Goal: Task Accomplishment & Management: Use online tool/utility

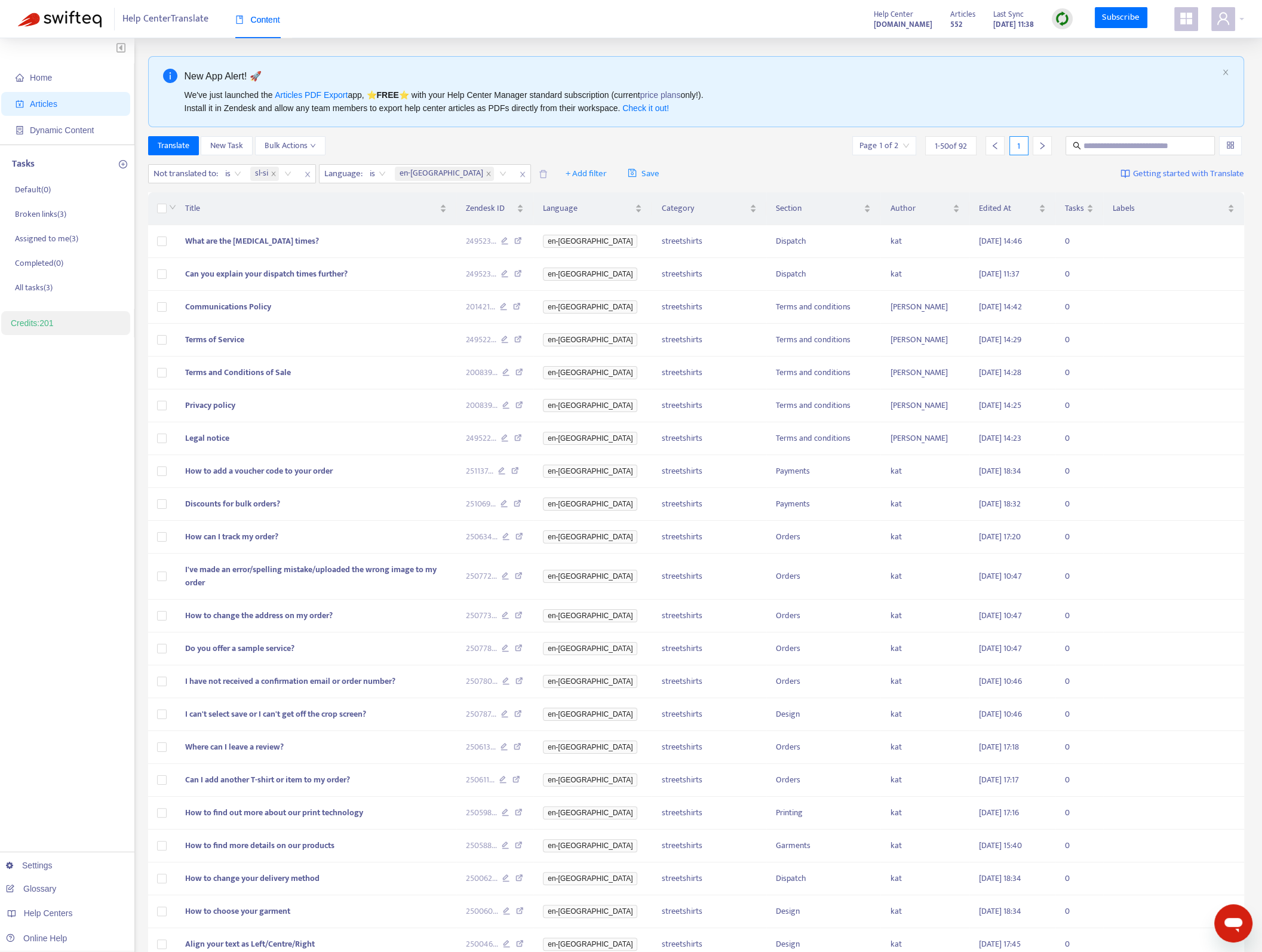
click at [571, 3] on div "Help Center Translate Content Help Center help.streetshirts.com Articles 552 La…" at bounding box center [631, 19] width 1262 height 38
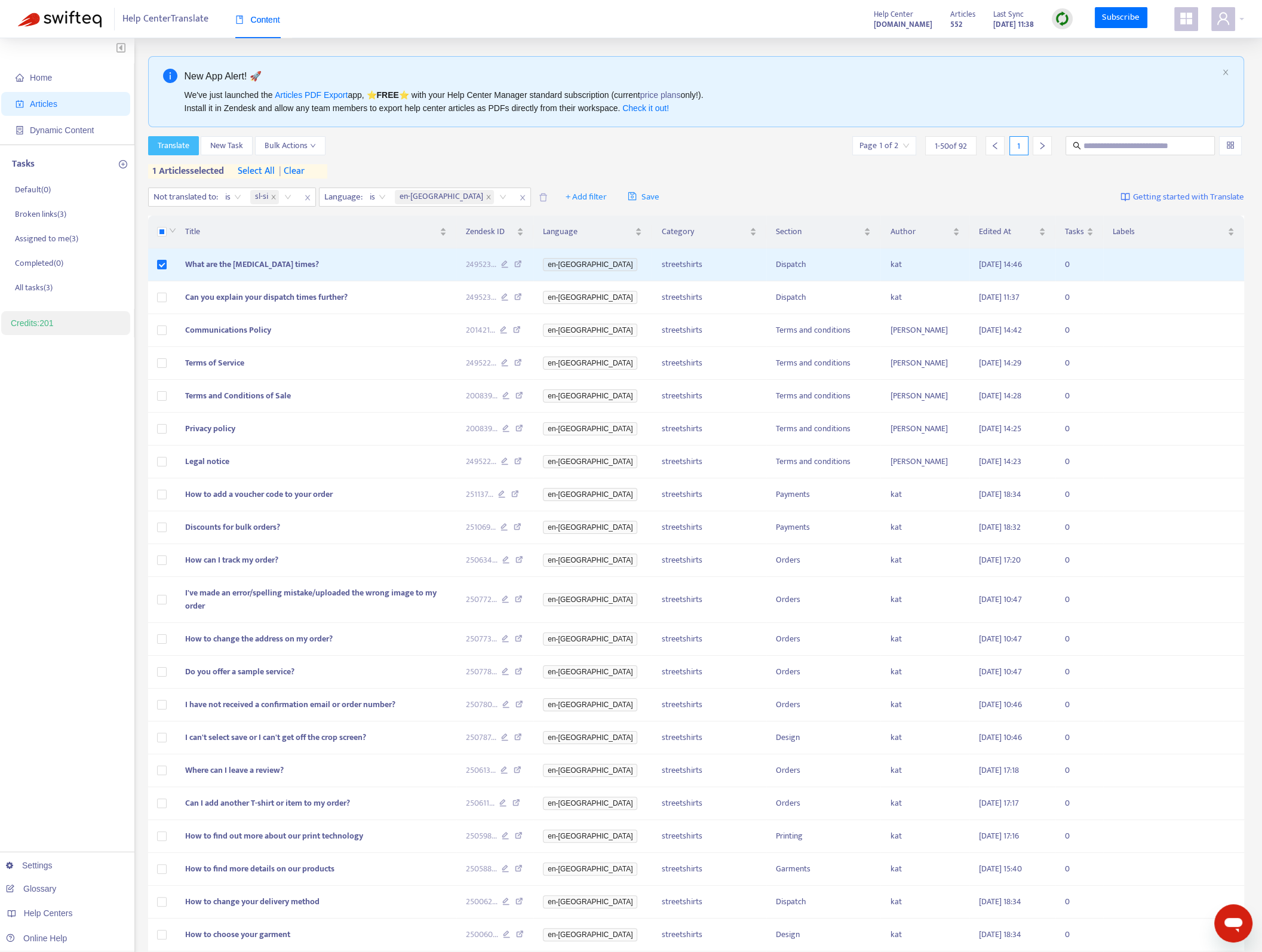
click at [177, 144] on span "Translate" at bounding box center [173, 146] width 31 height 13
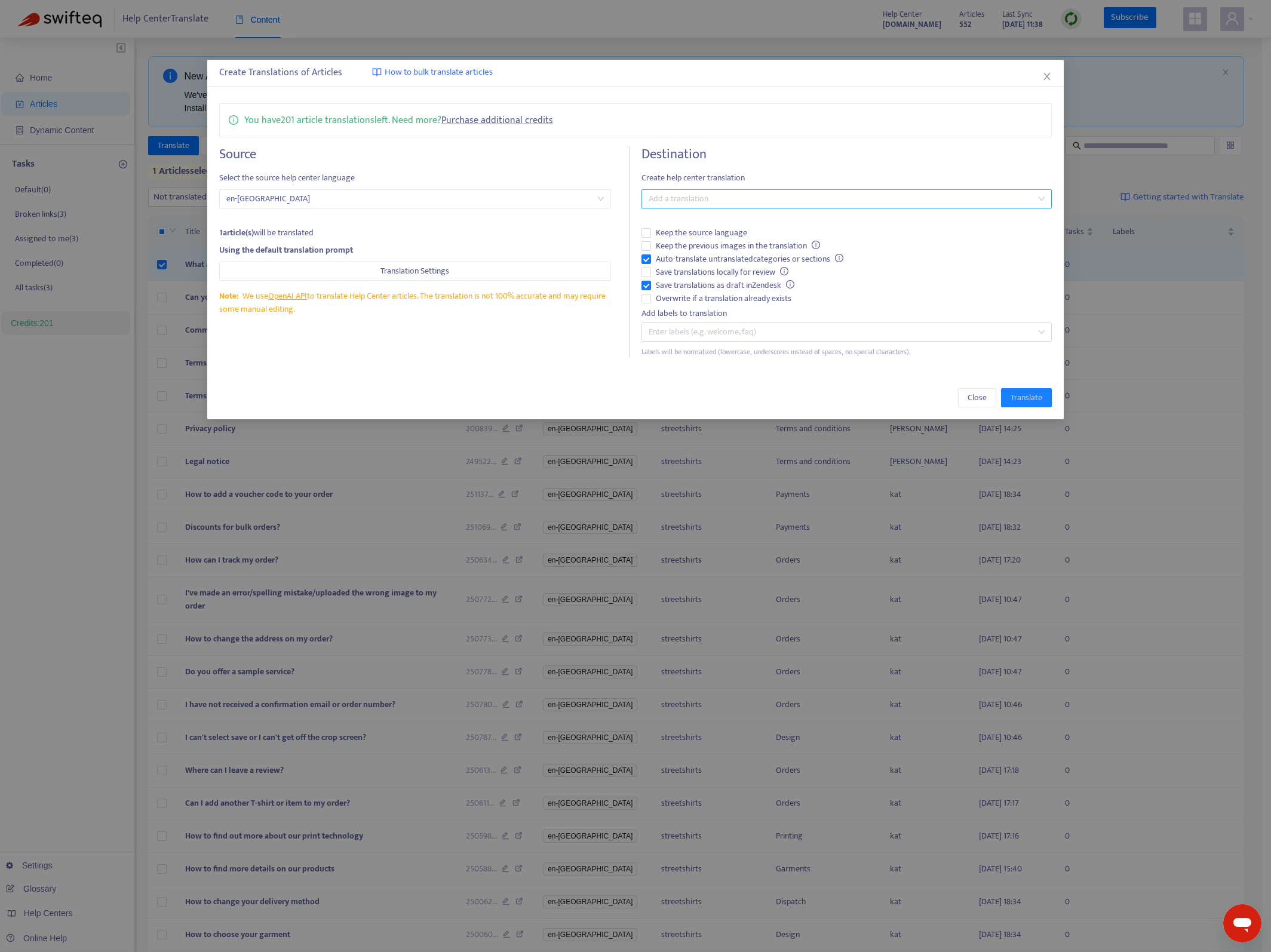
click at [758, 194] on div at bounding box center [841, 199] width 392 height 14
click at [736, 336] on div "( sl-si )" at bounding box center [847, 337] width 392 height 13
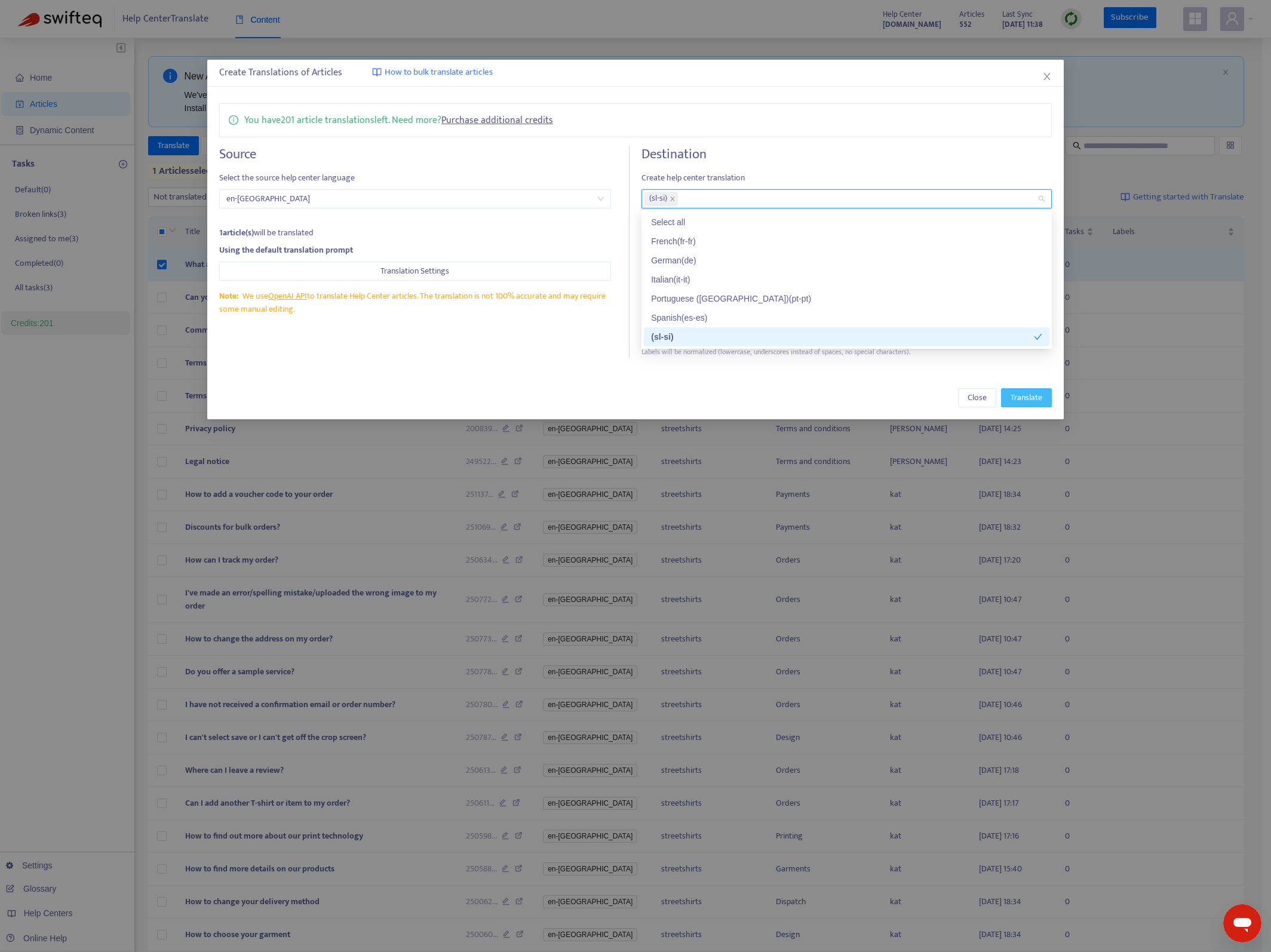
click at [1046, 399] on button "Translate" at bounding box center [1027, 398] width 51 height 19
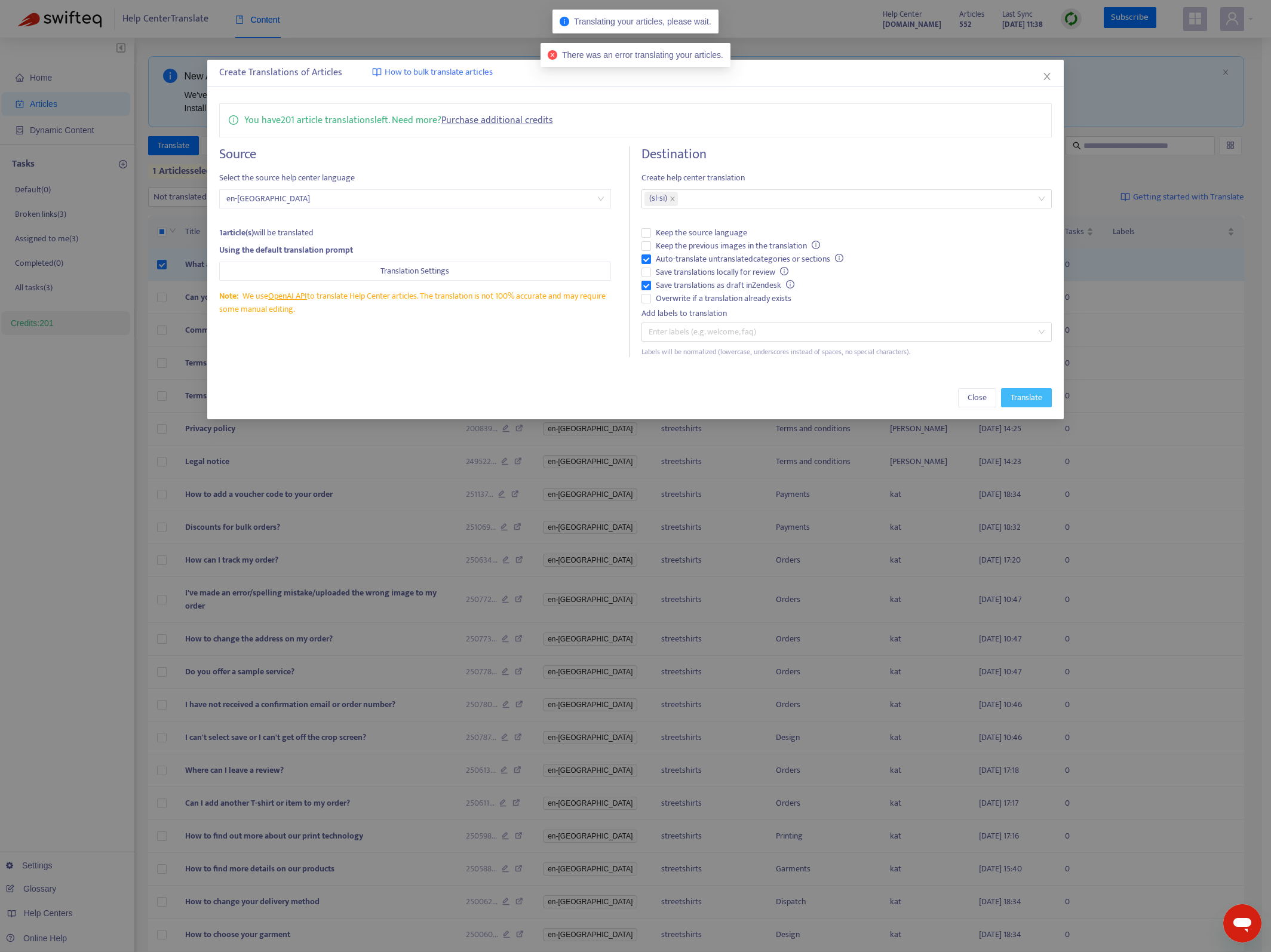
click at [1046, 399] on button "Translate" at bounding box center [1027, 398] width 51 height 19
click at [758, 507] on div "Create Translations of Articles How to bulk translate articles You have 201 art…" at bounding box center [635, 476] width 1271 height 952
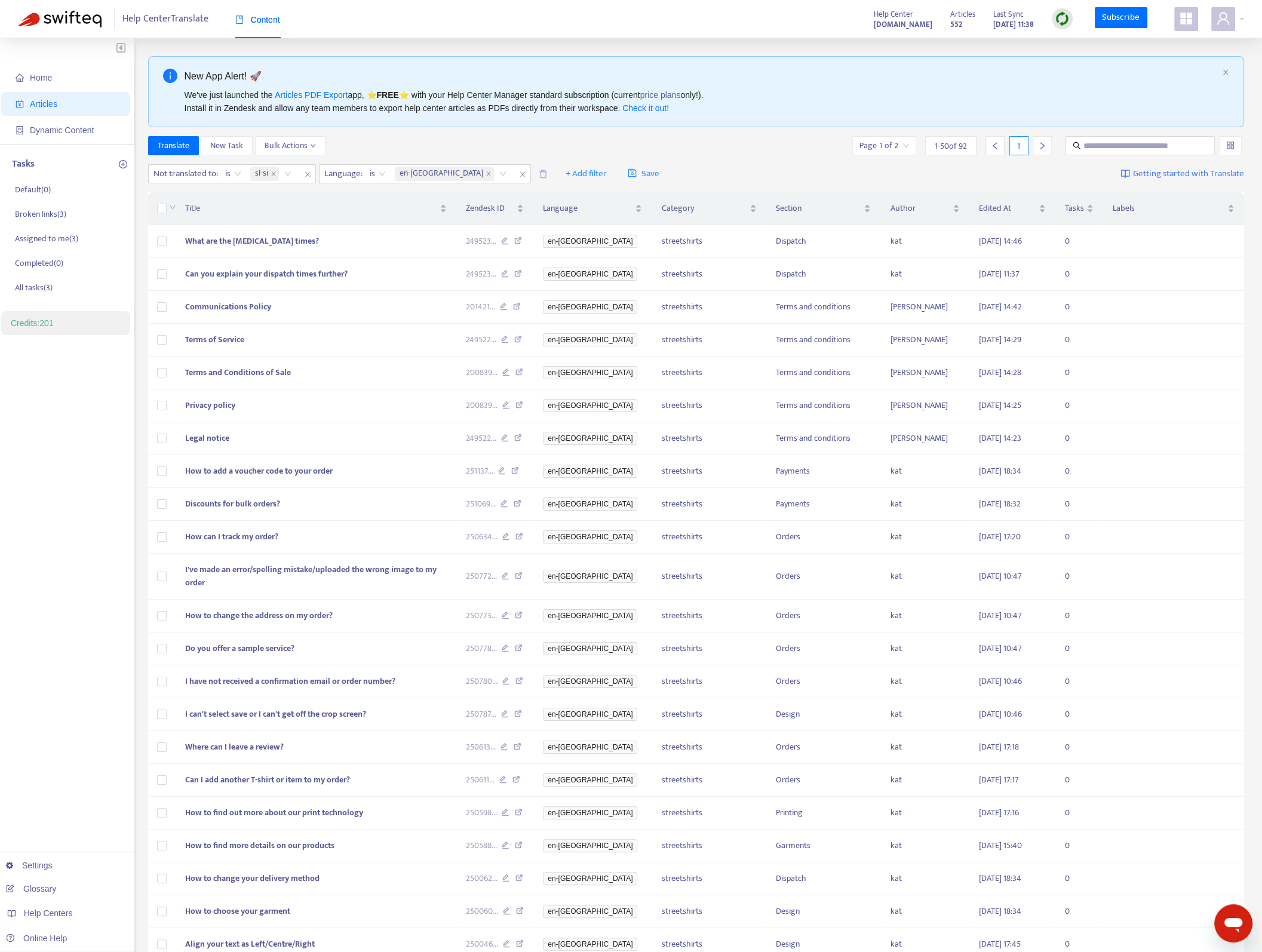
click at [1068, 19] on img at bounding box center [1063, 19] width 15 height 15
click at [1095, 46] on link "Quick Sync" at bounding box center [1088, 43] width 51 height 13
click at [274, 176] on icon "close" at bounding box center [273, 174] width 6 height 6
click at [229, 176] on div "Not translated to" at bounding box center [193, 174] width 89 height 18
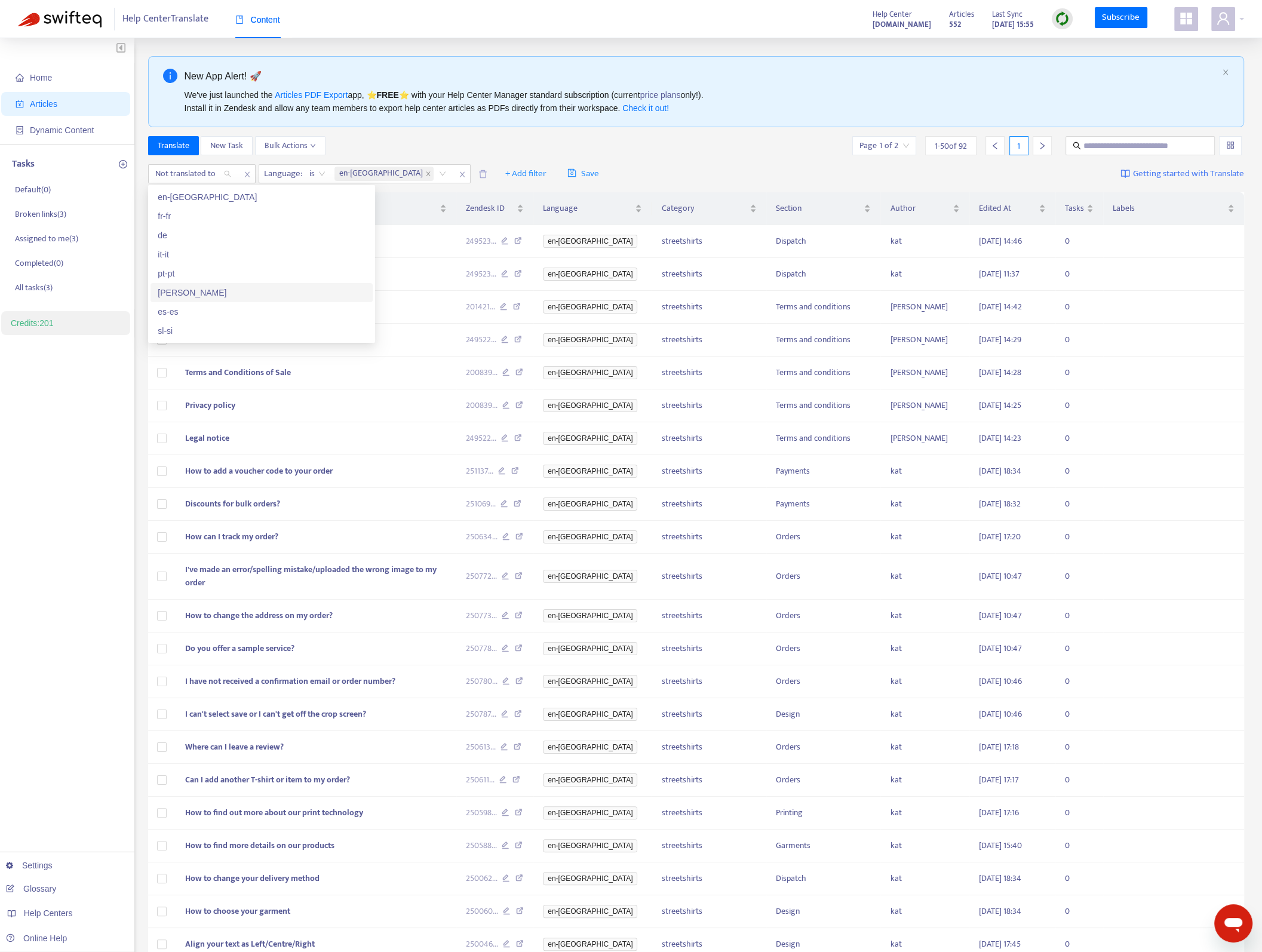
click at [213, 292] on div "[PERSON_NAME]" at bounding box center [262, 293] width 208 height 13
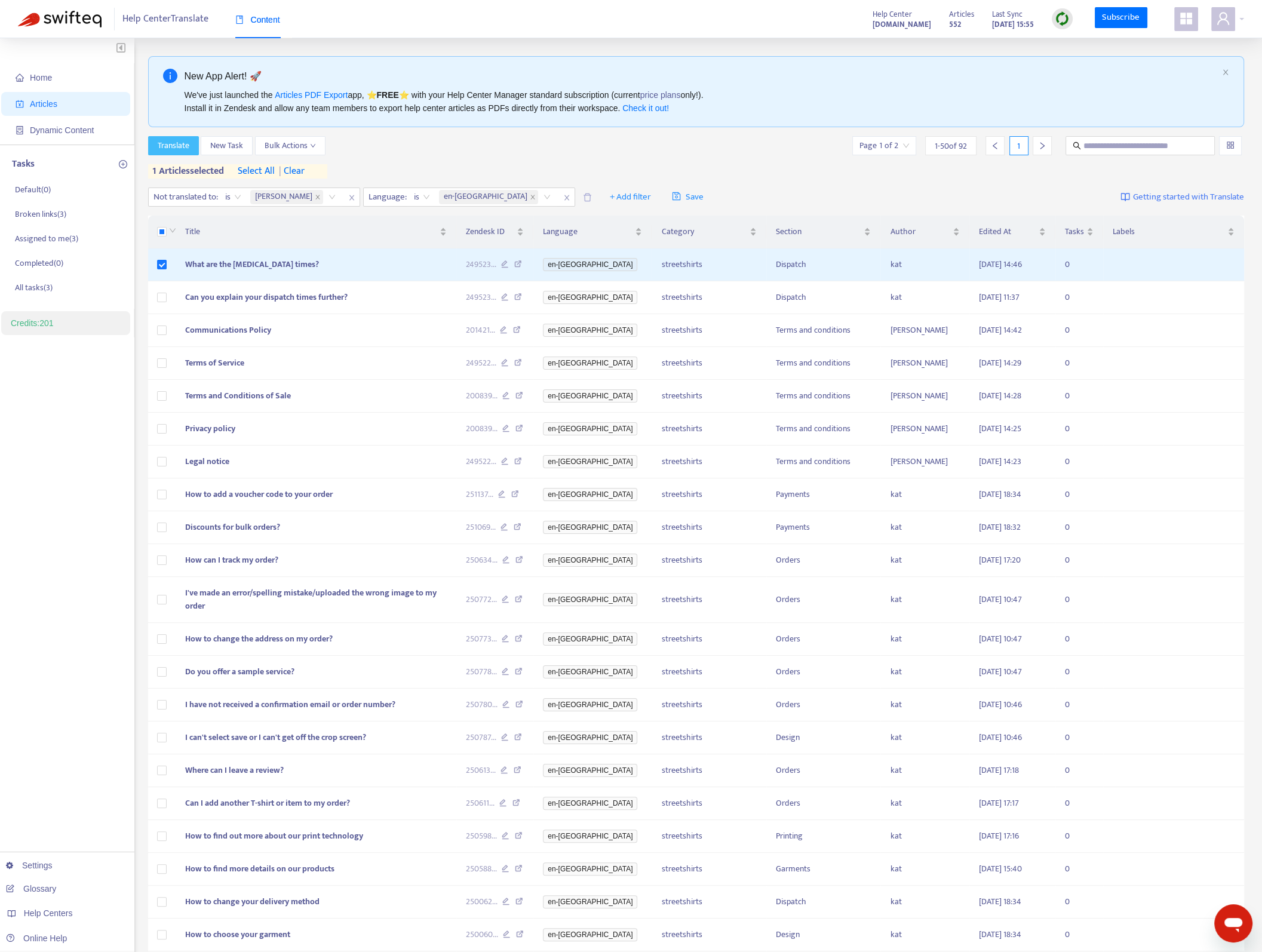
click at [179, 152] on button "Translate" at bounding box center [173, 146] width 51 height 19
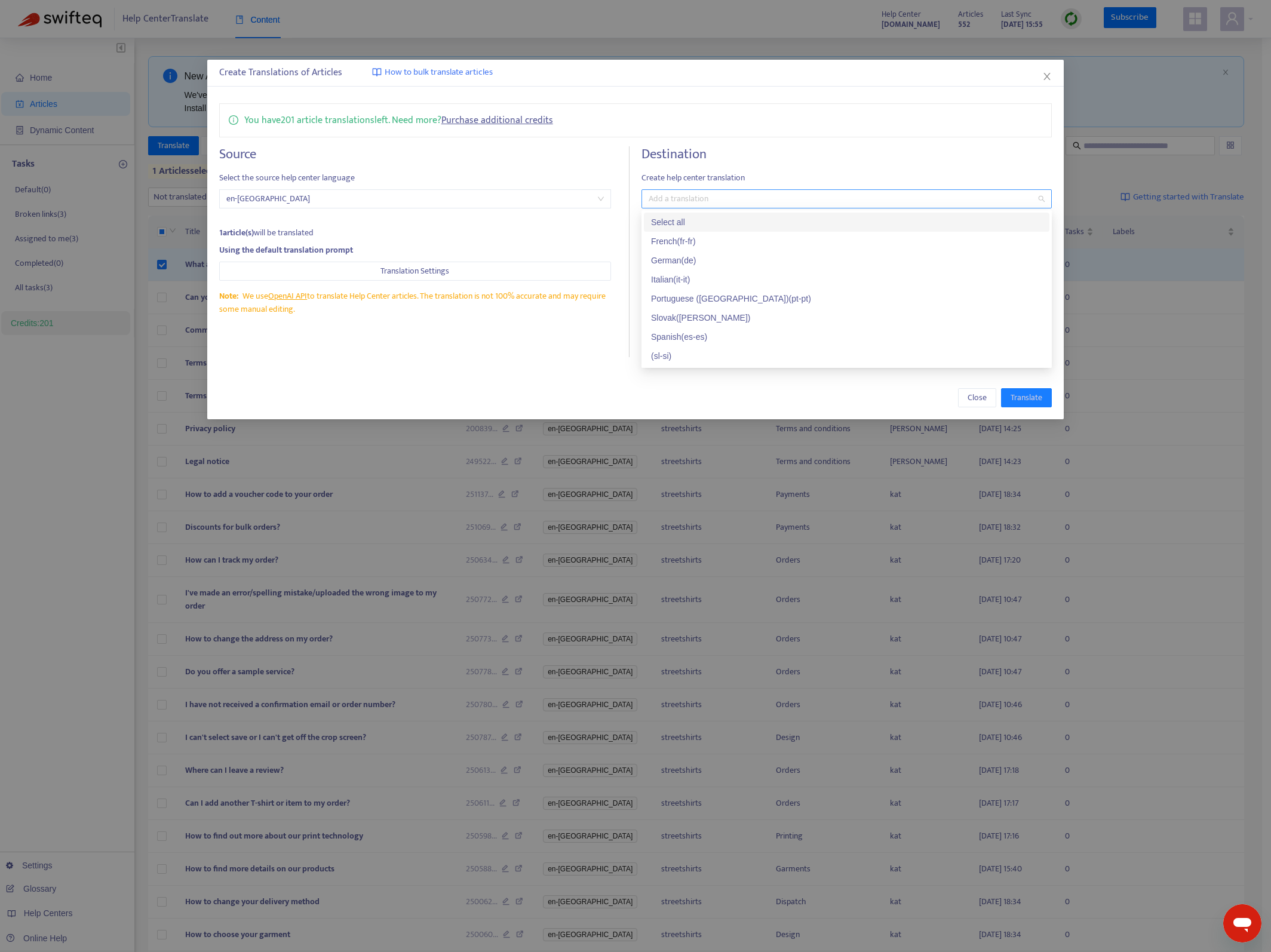
click at [767, 192] on div at bounding box center [841, 199] width 392 height 14
click at [709, 312] on div "Slovak ( [PERSON_NAME] )" at bounding box center [847, 318] width 392 height 13
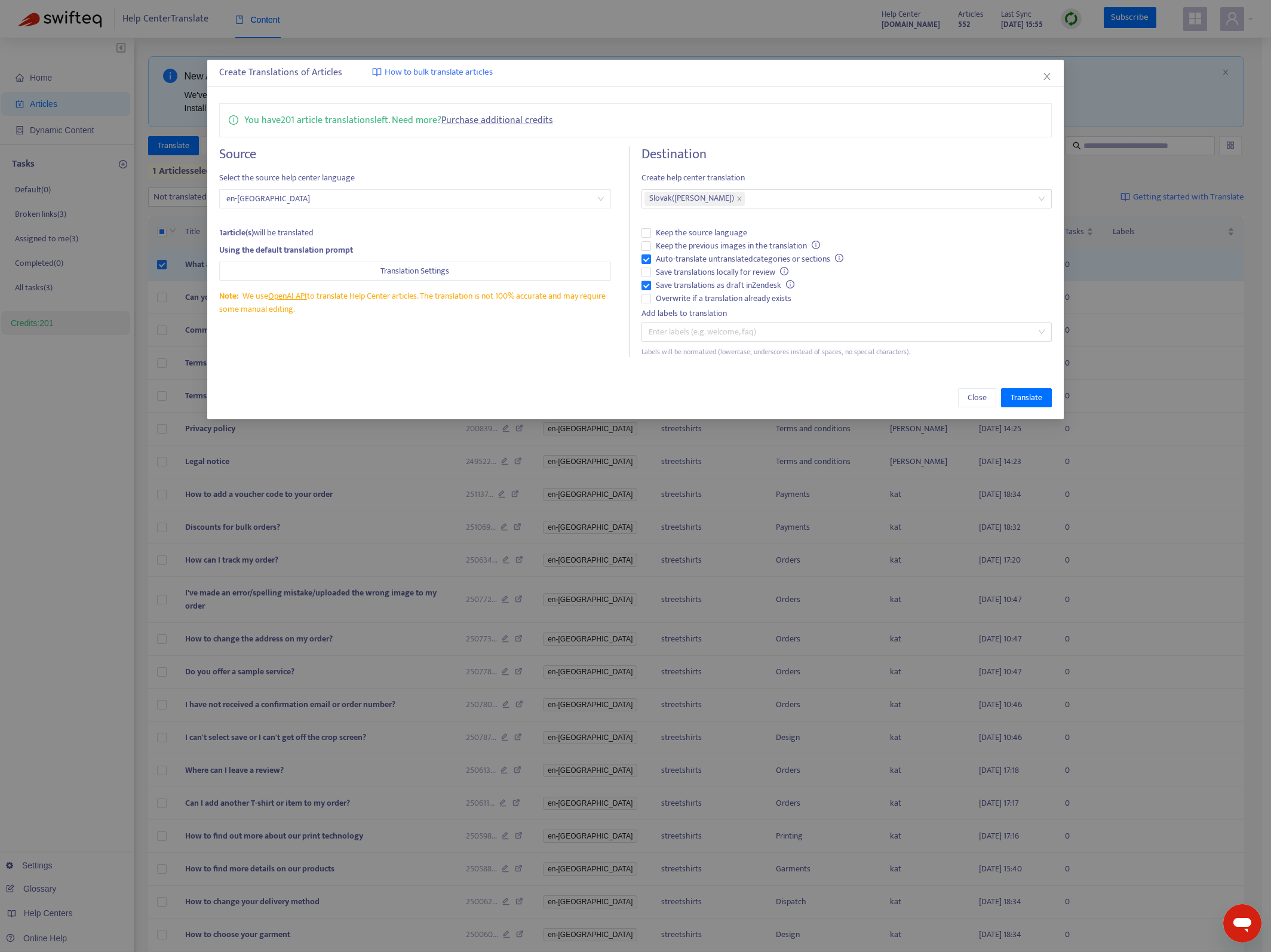
click at [784, 133] on div "You have 201 article translations left. Need more? Purchase additional credits" at bounding box center [635, 120] width 833 height 34
click at [669, 246] on span "Keep the previous images in the translation" at bounding box center [737, 247] width 174 height 13
click at [1024, 399] on span "Translate" at bounding box center [1027, 398] width 31 height 13
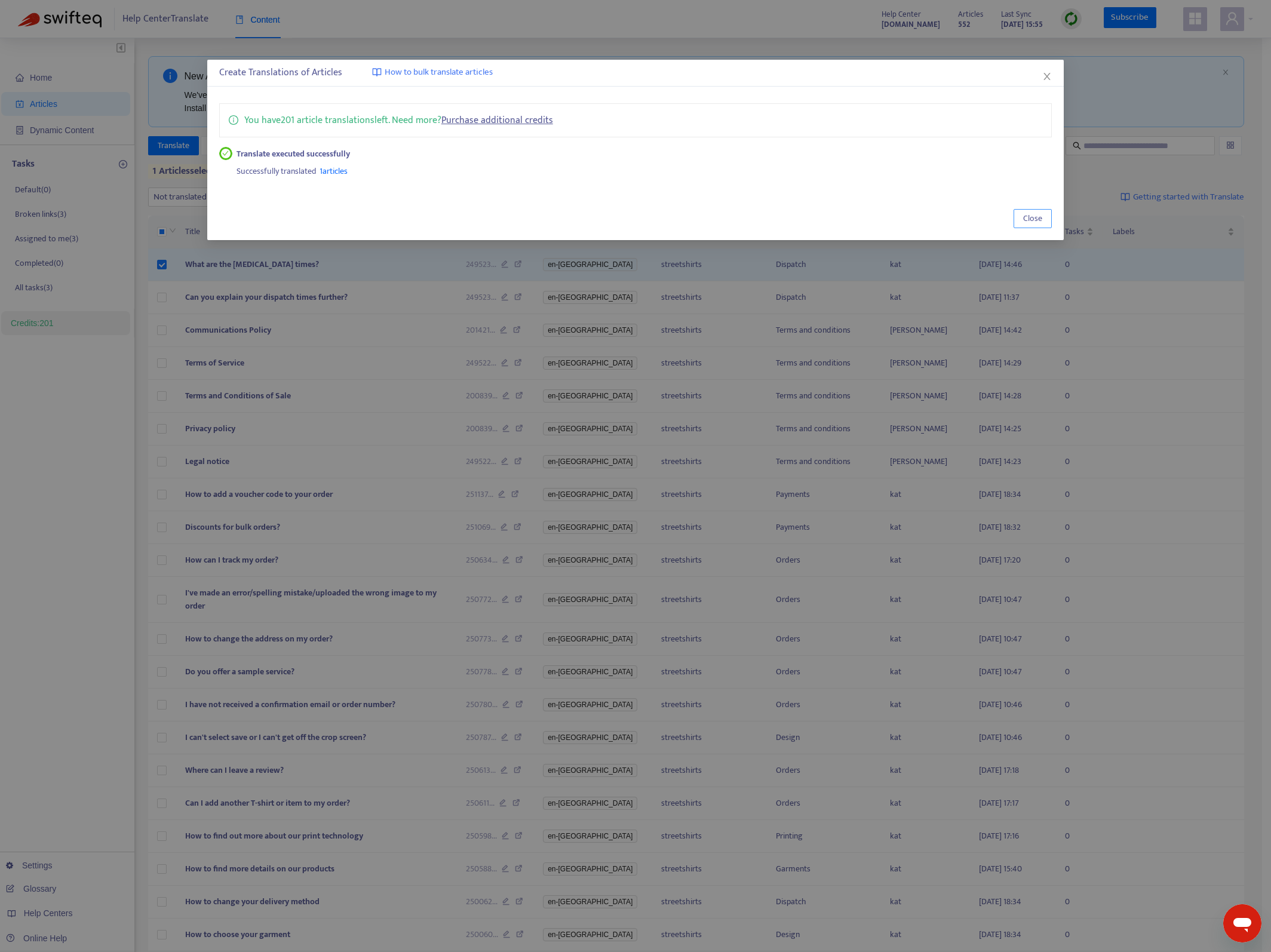
click at [1029, 224] on span "Close" at bounding box center [1033, 219] width 19 height 13
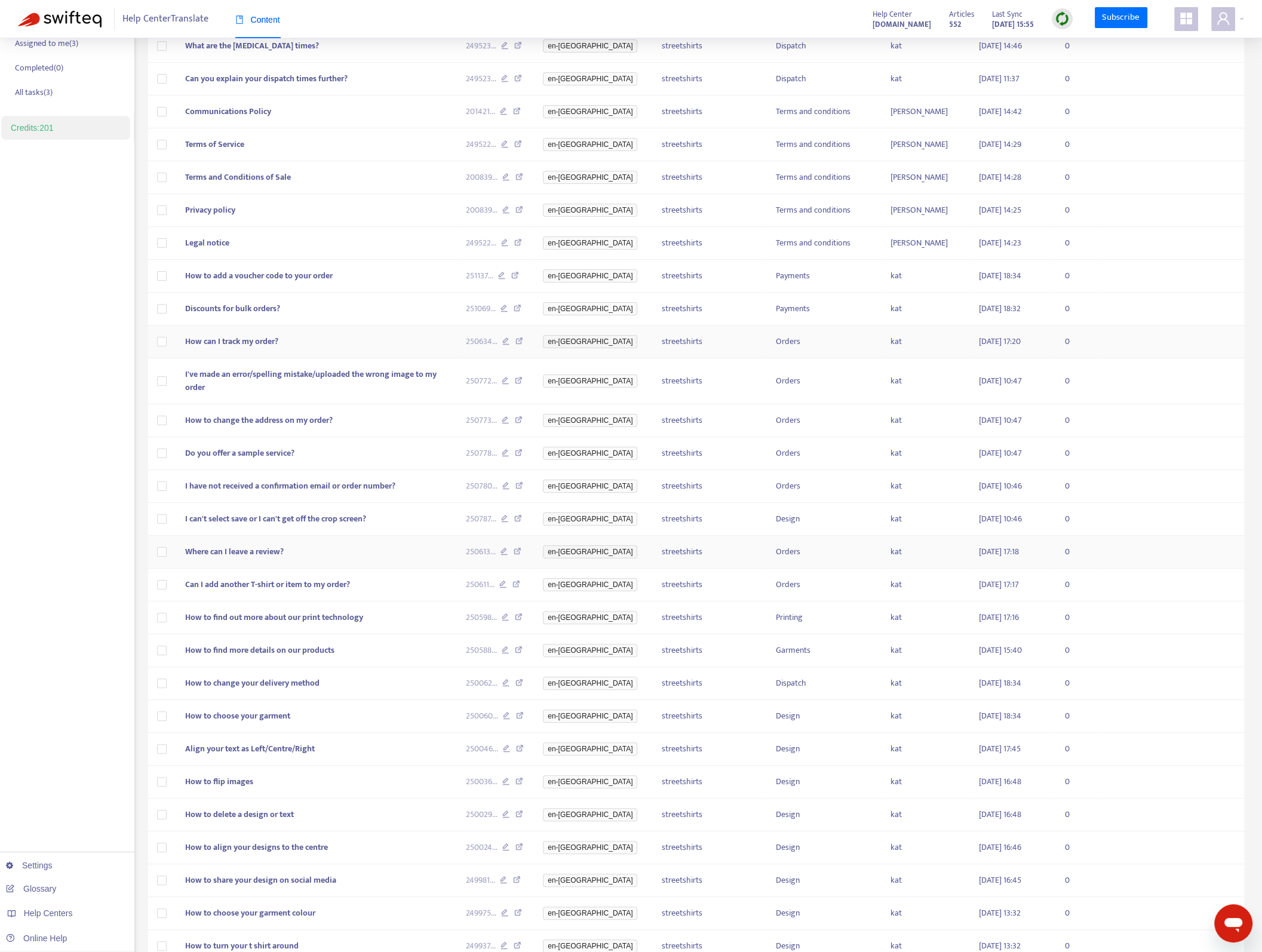
scroll to position [21, 0]
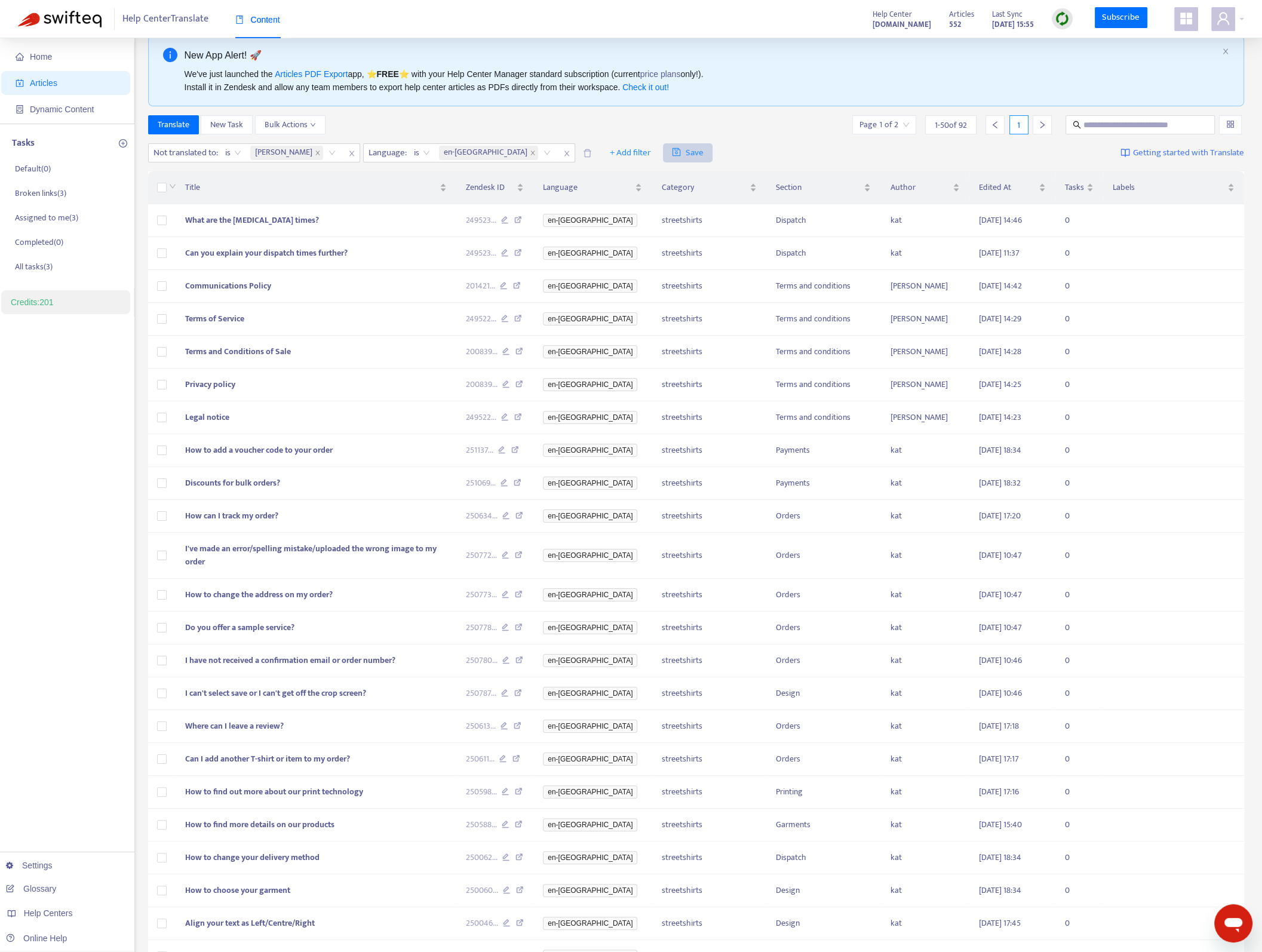
click at [672, 151] on span "Save" at bounding box center [687, 152] width 31 height 14
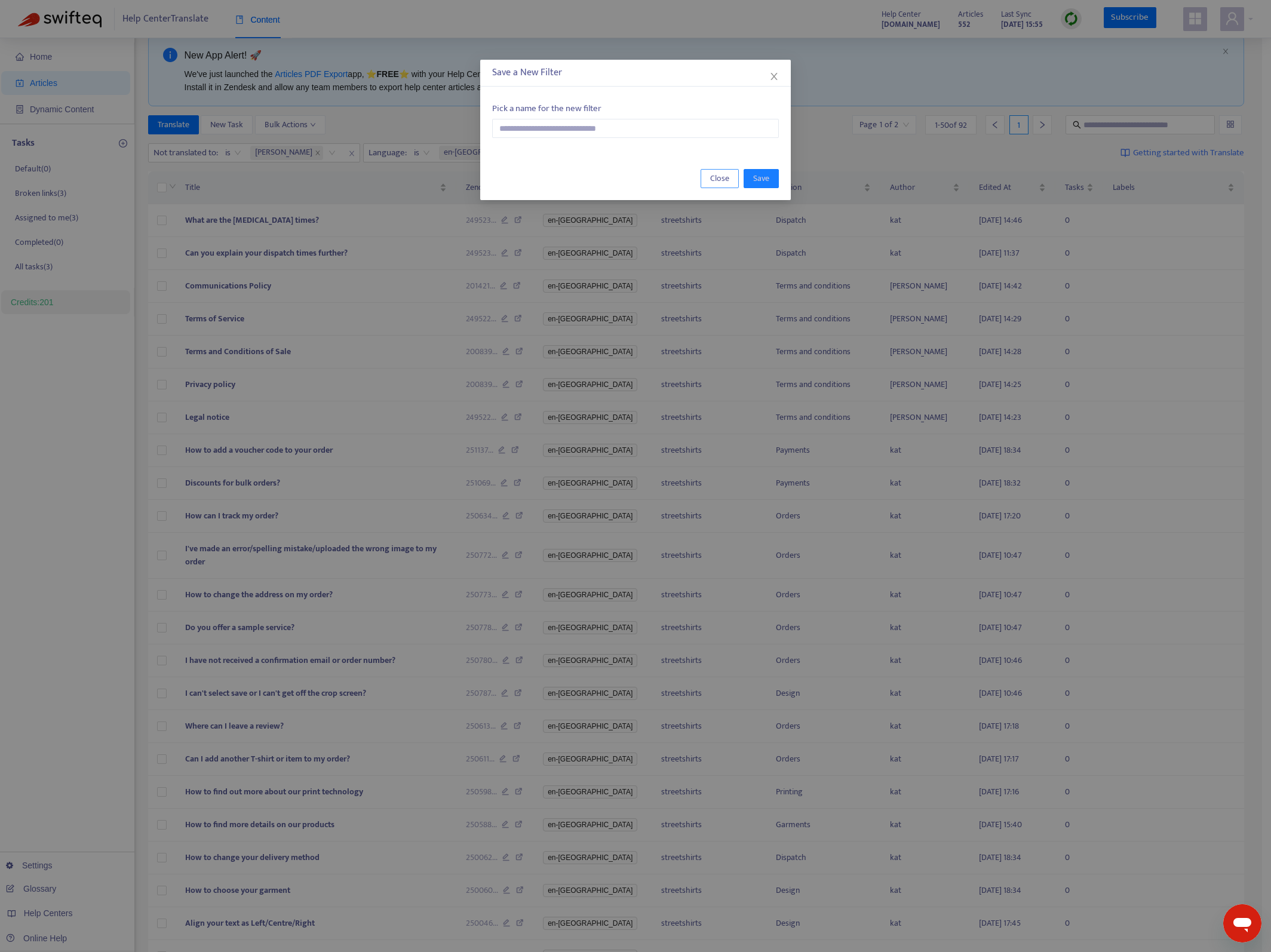
click at [714, 174] on span "Close" at bounding box center [720, 179] width 19 height 13
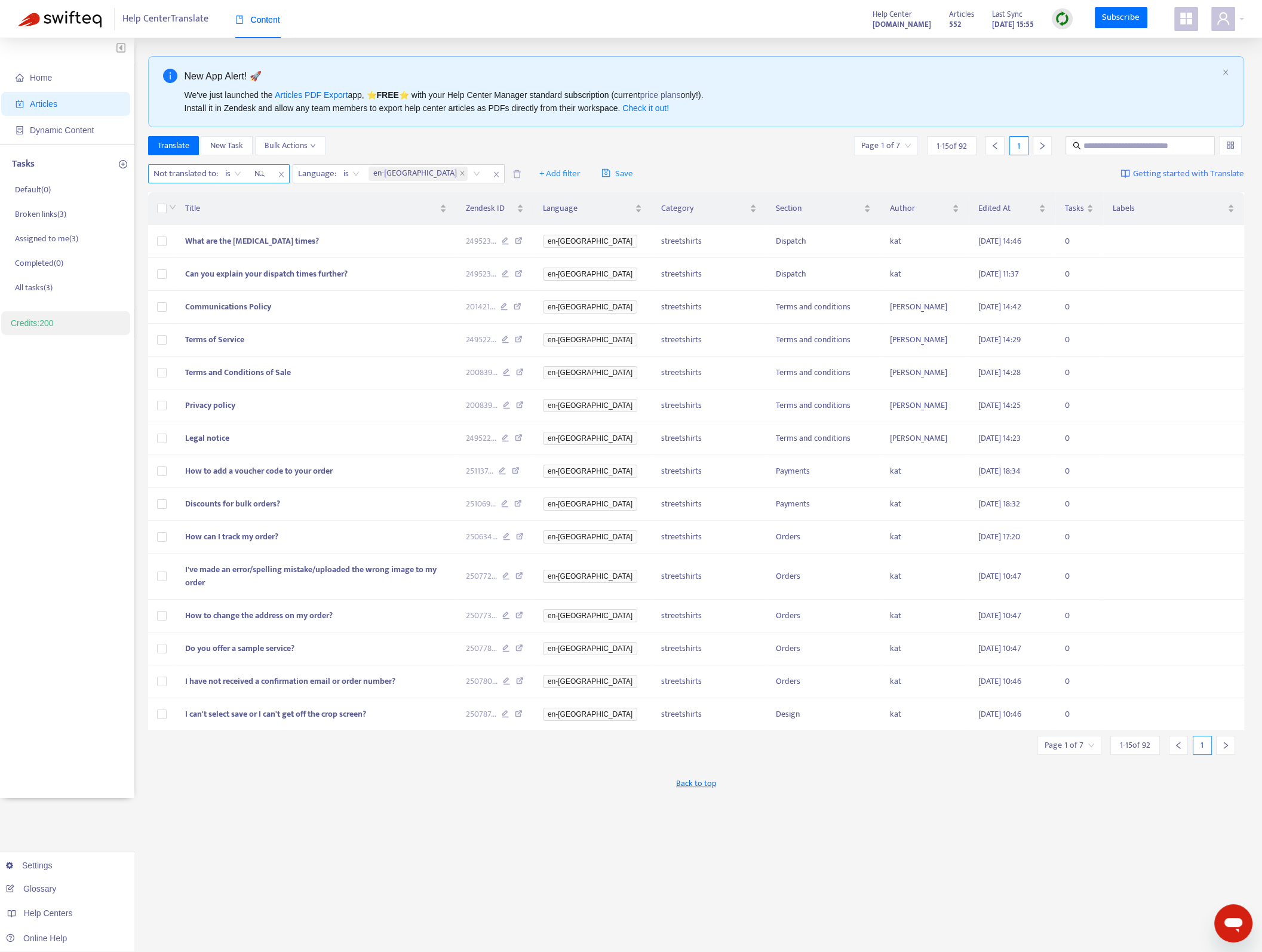
click at [258, 175] on input "search" at bounding box center [256, 173] width 2 height 14
click at [285, 296] on div "[PERSON_NAME]" at bounding box center [363, 293] width 208 height 13
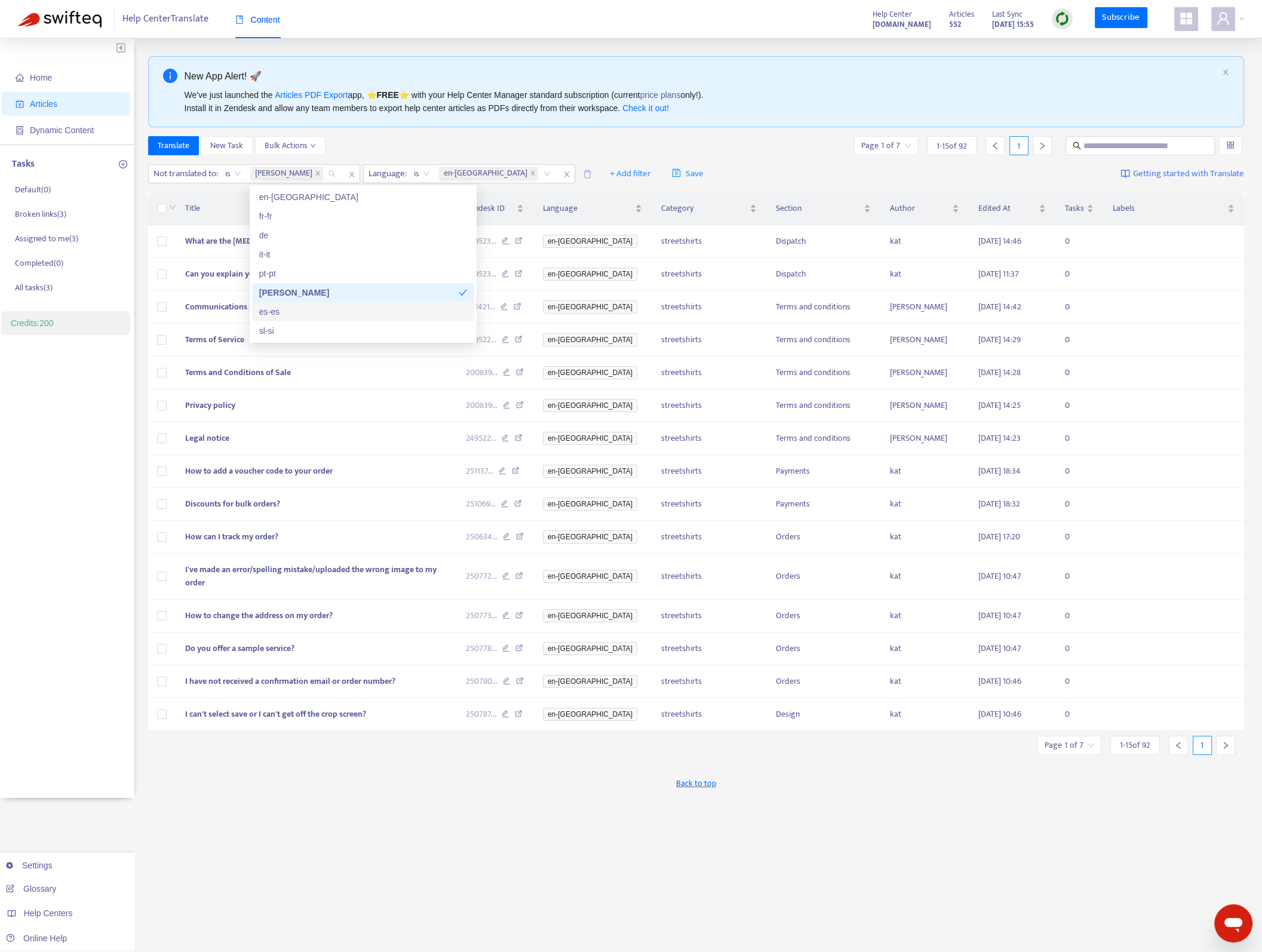
click at [768, 146] on div "Translate New Task Bulk Actions Page 1 of 7 1 - 15 of 92 1" at bounding box center [696, 146] width 1097 height 19
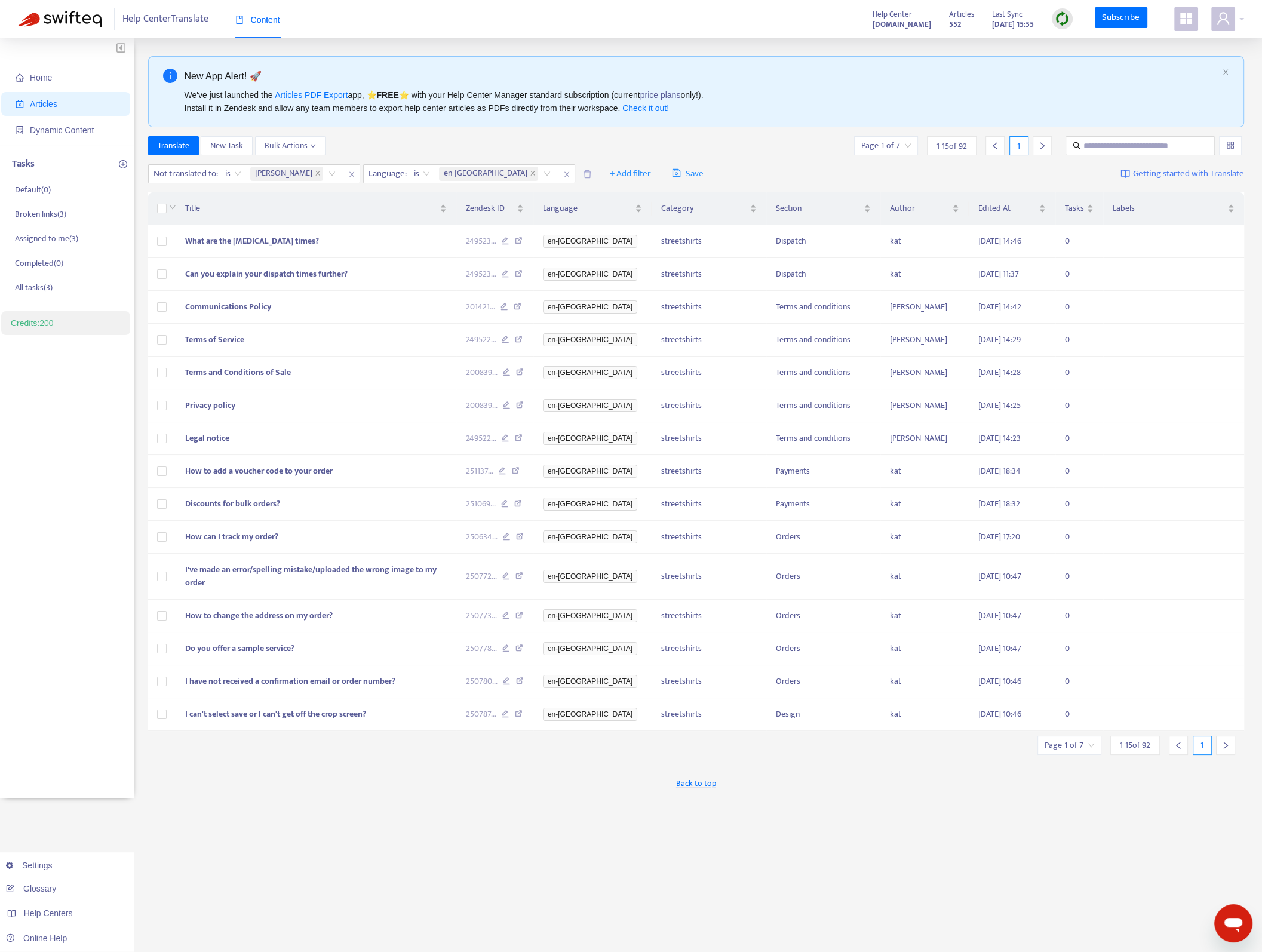
click at [1092, 737] on input "search" at bounding box center [1069, 746] width 49 height 18
click at [1042, 794] on span "15" at bounding box center [1040, 791] width 75 height 18
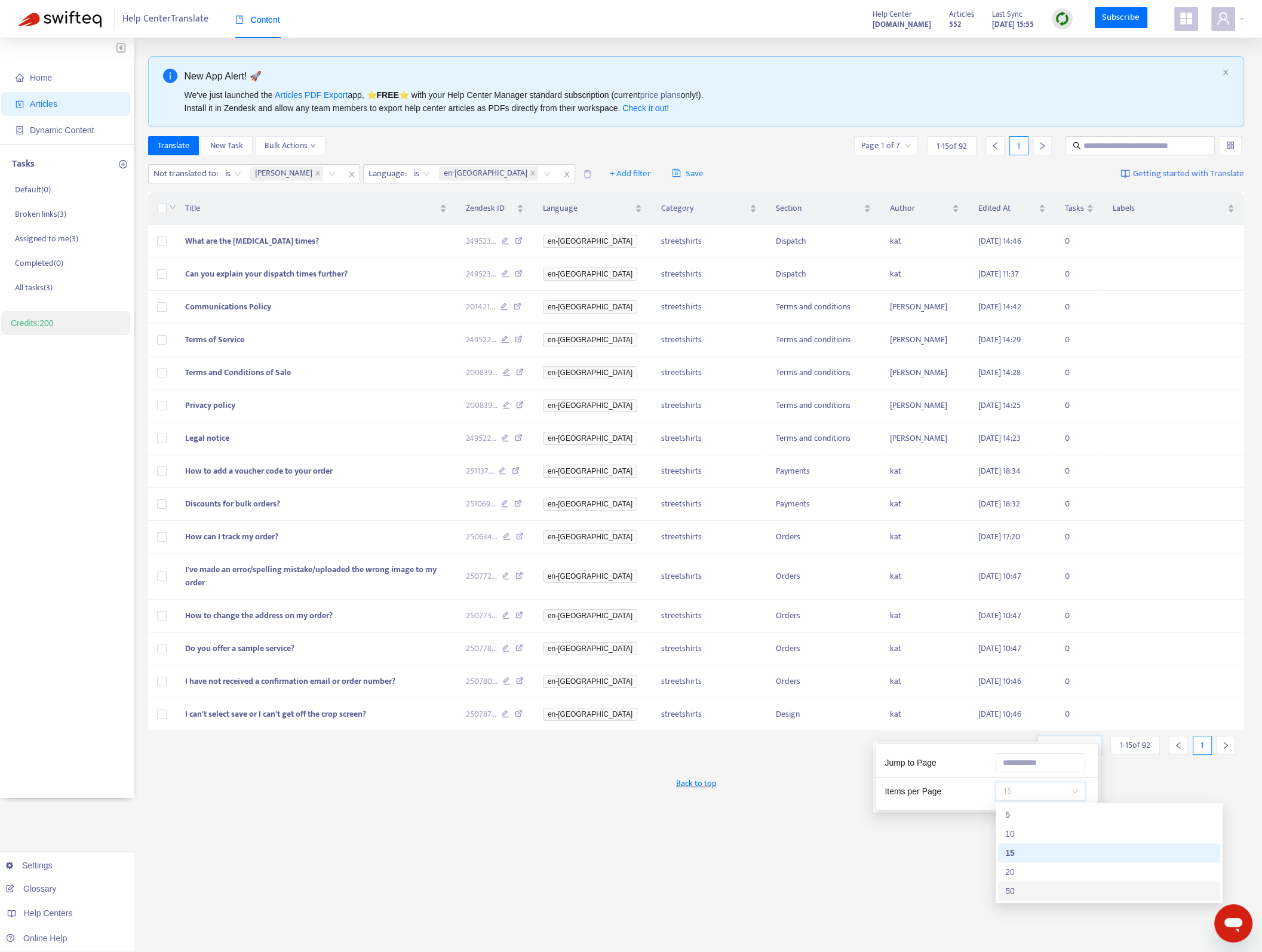
click at [1037, 887] on div "50" at bounding box center [1110, 891] width 208 height 13
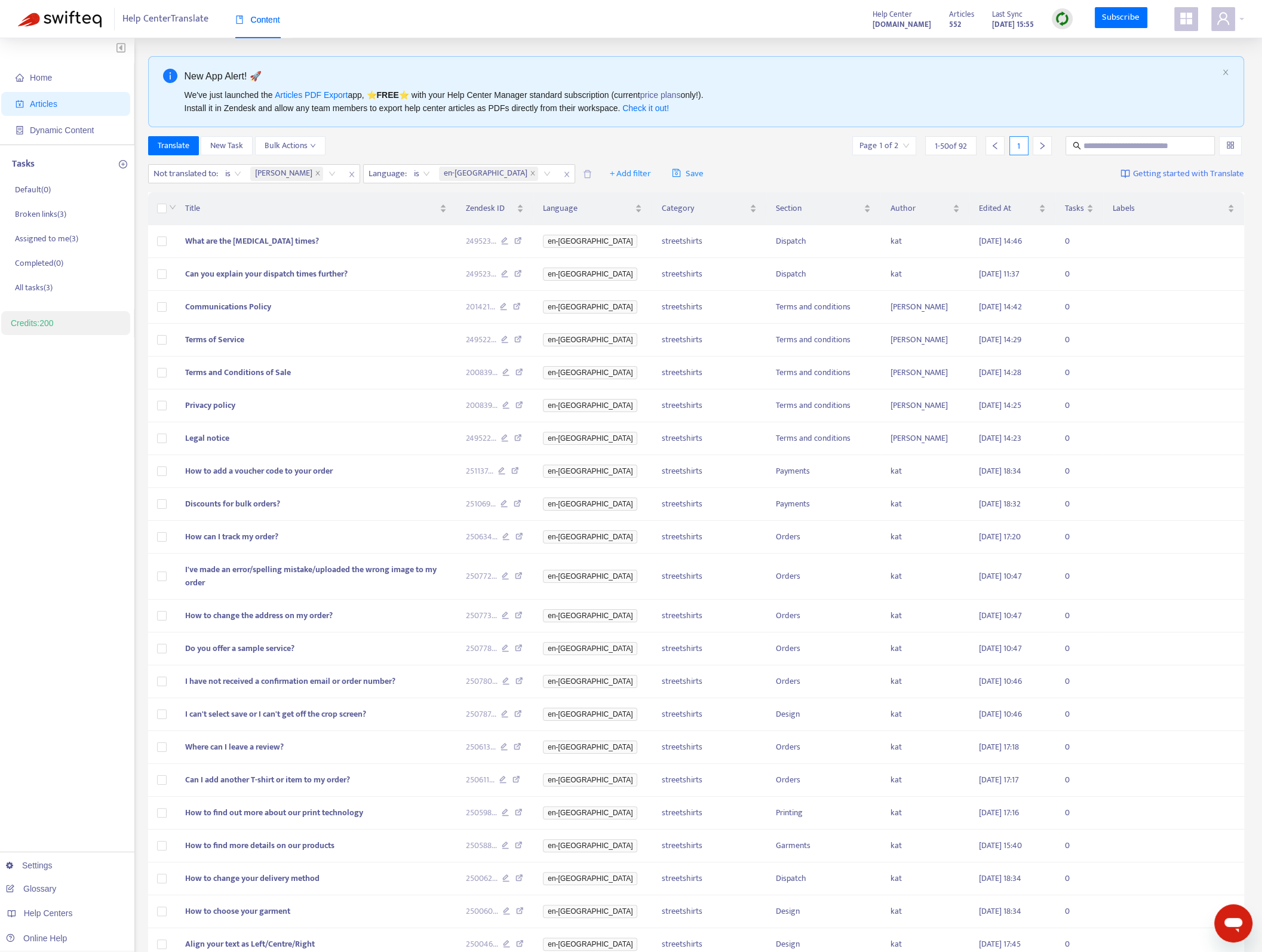
click at [488, 142] on div "Translate New Task Bulk Actions Page 1 of 2 1 - 50 of 92 1" at bounding box center [696, 146] width 1097 height 19
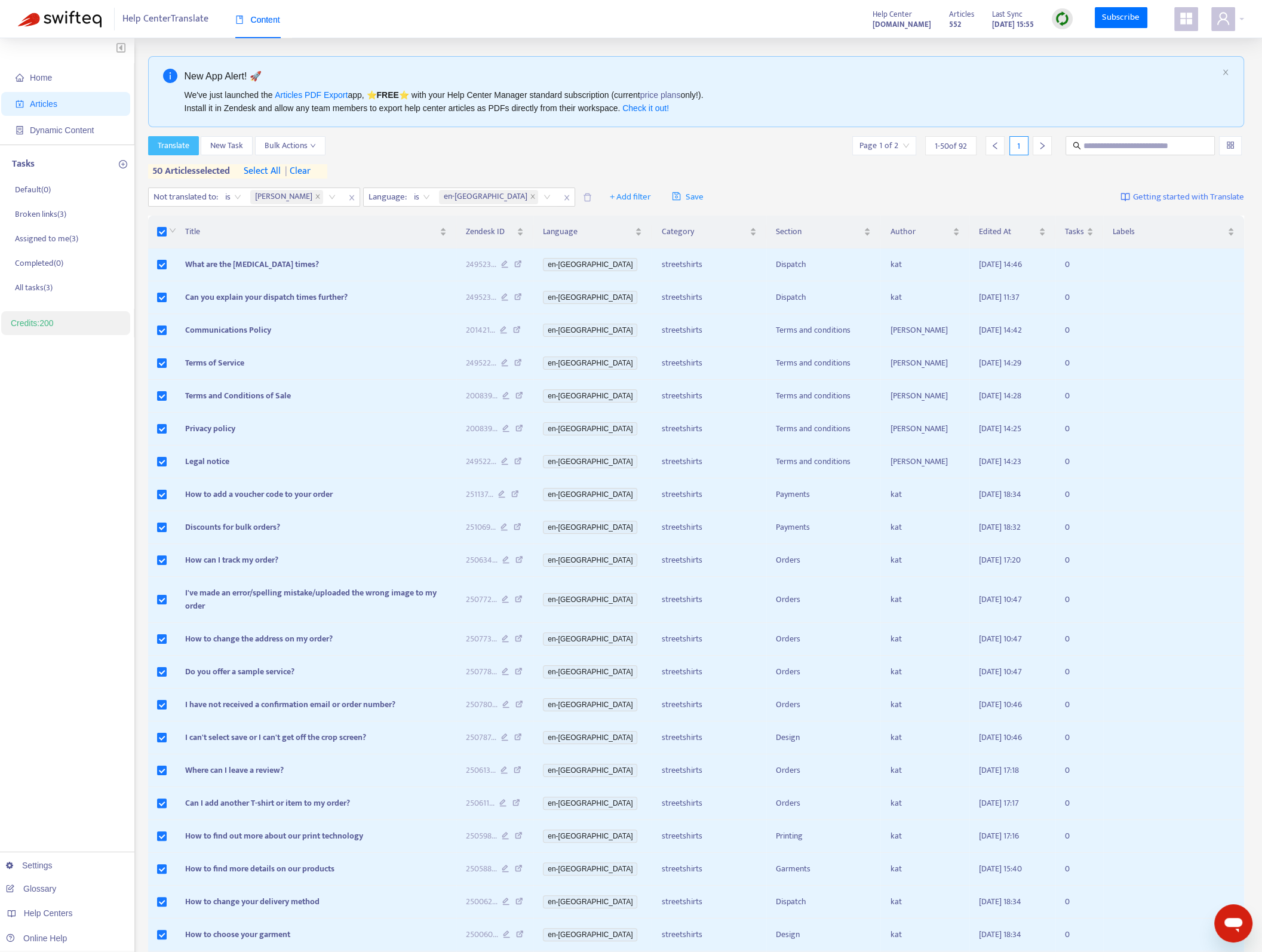
click at [188, 146] on span "Translate" at bounding box center [173, 146] width 31 height 13
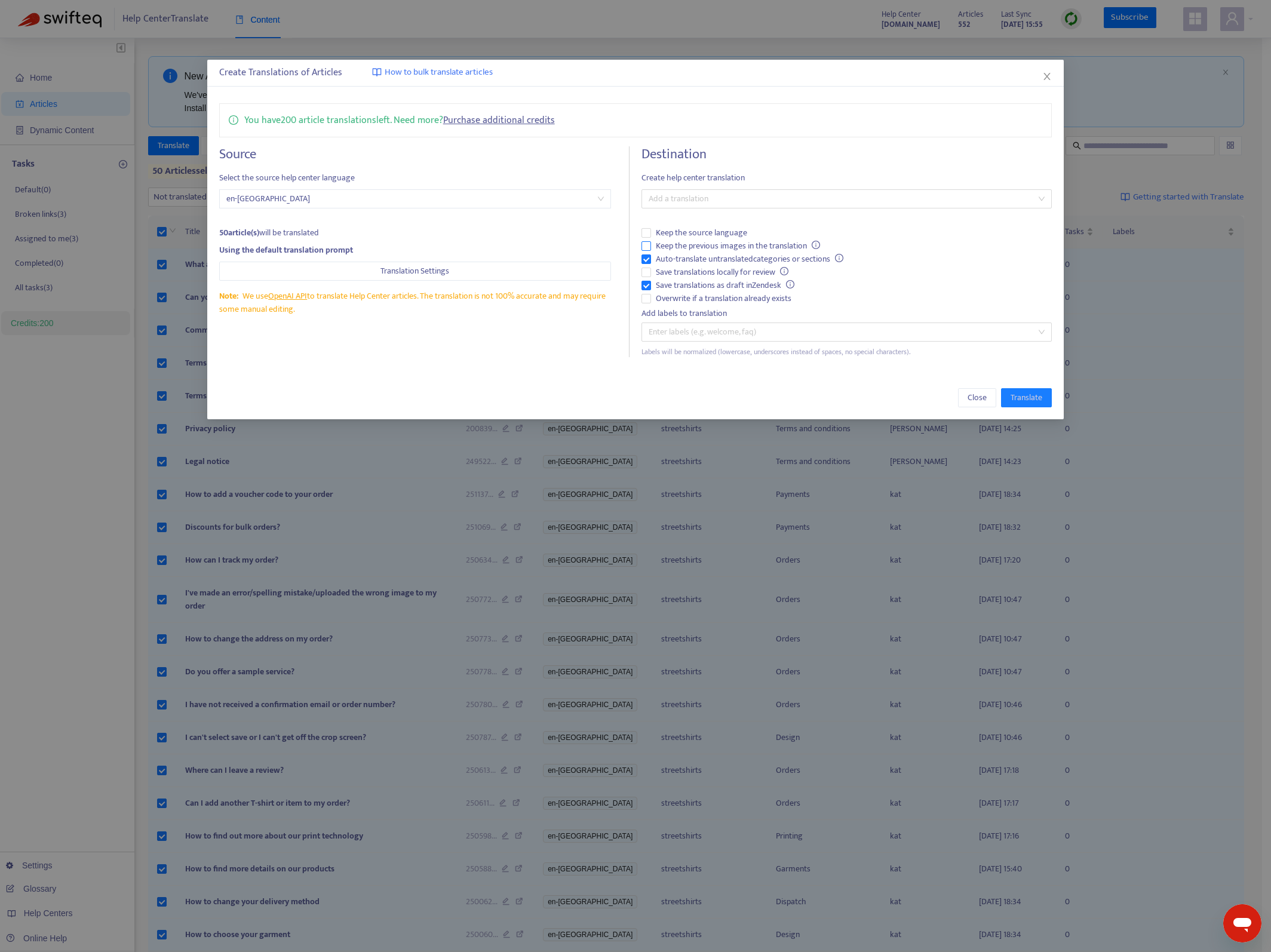
click at [769, 244] on span "Keep the previous images in the translation" at bounding box center [737, 247] width 174 height 13
click at [773, 199] on div at bounding box center [841, 199] width 392 height 14
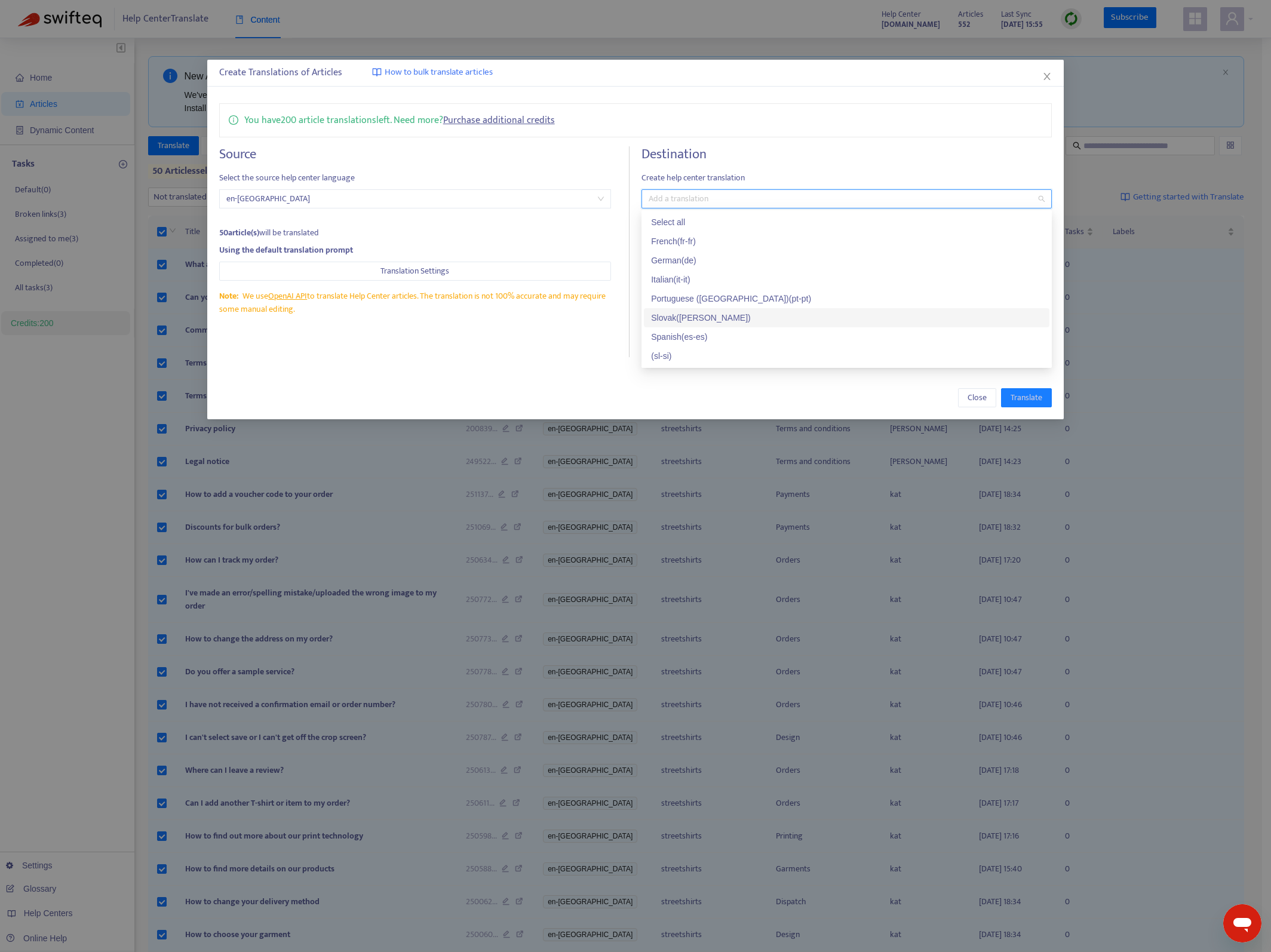
click at [705, 321] on div "Slovak ( [PERSON_NAME] )" at bounding box center [847, 318] width 392 height 13
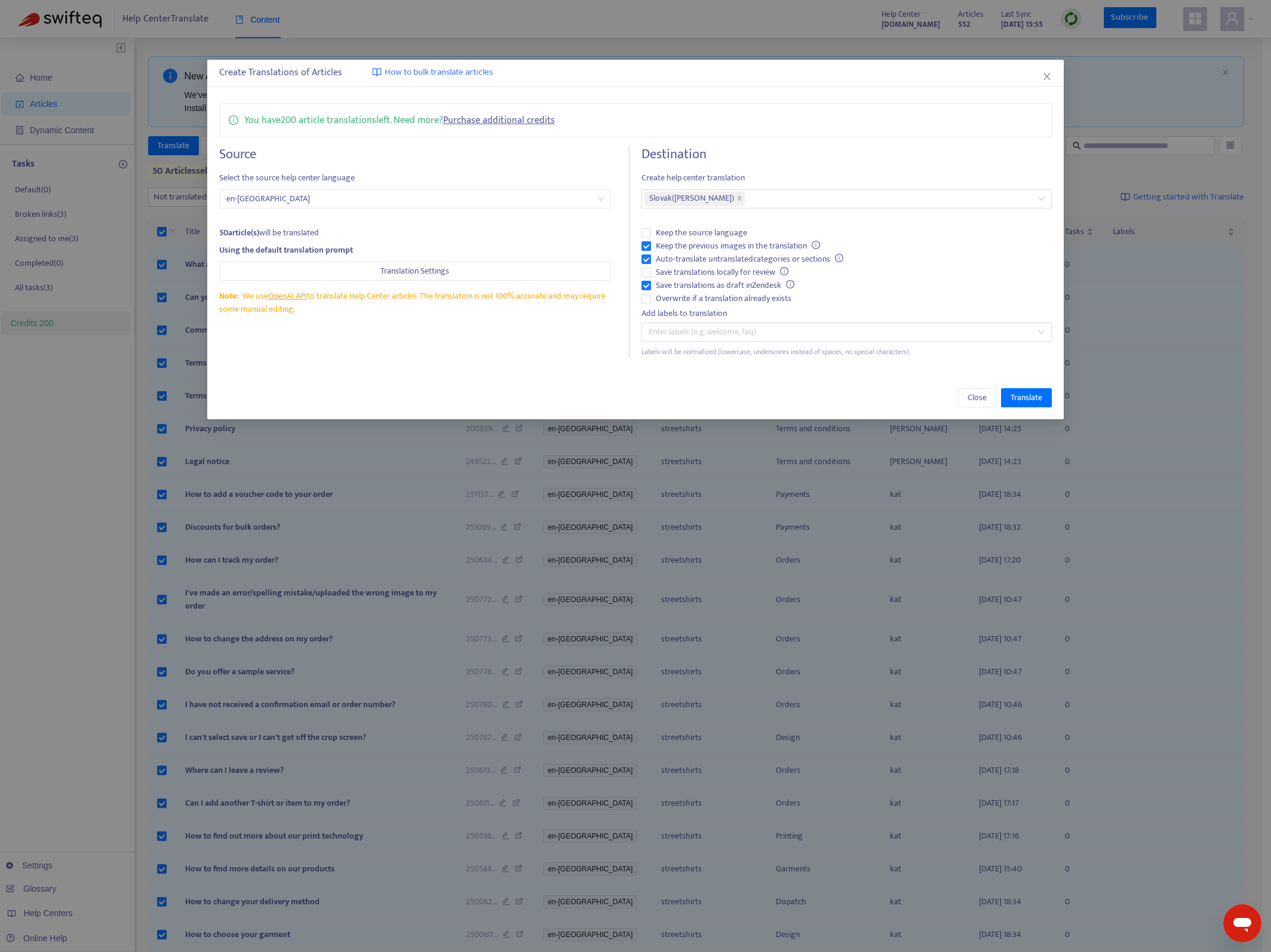
click at [833, 139] on div "You have 200 article translations left. Need more? Purchase additional credits …" at bounding box center [635, 230] width 857 height 278
click at [1024, 392] on span "Translate" at bounding box center [1027, 398] width 31 height 13
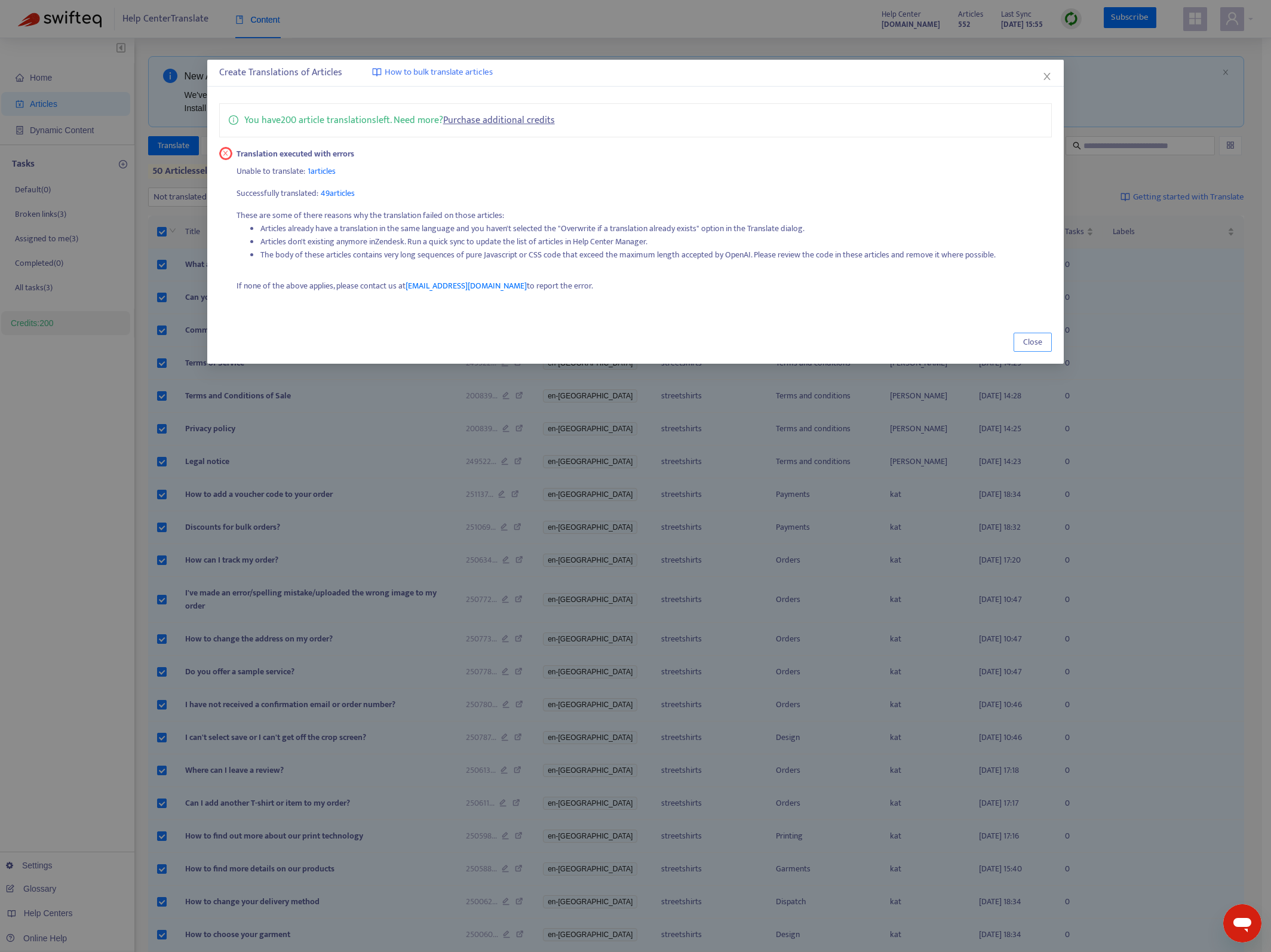
click at [1032, 339] on span "Close" at bounding box center [1033, 342] width 19 height 13
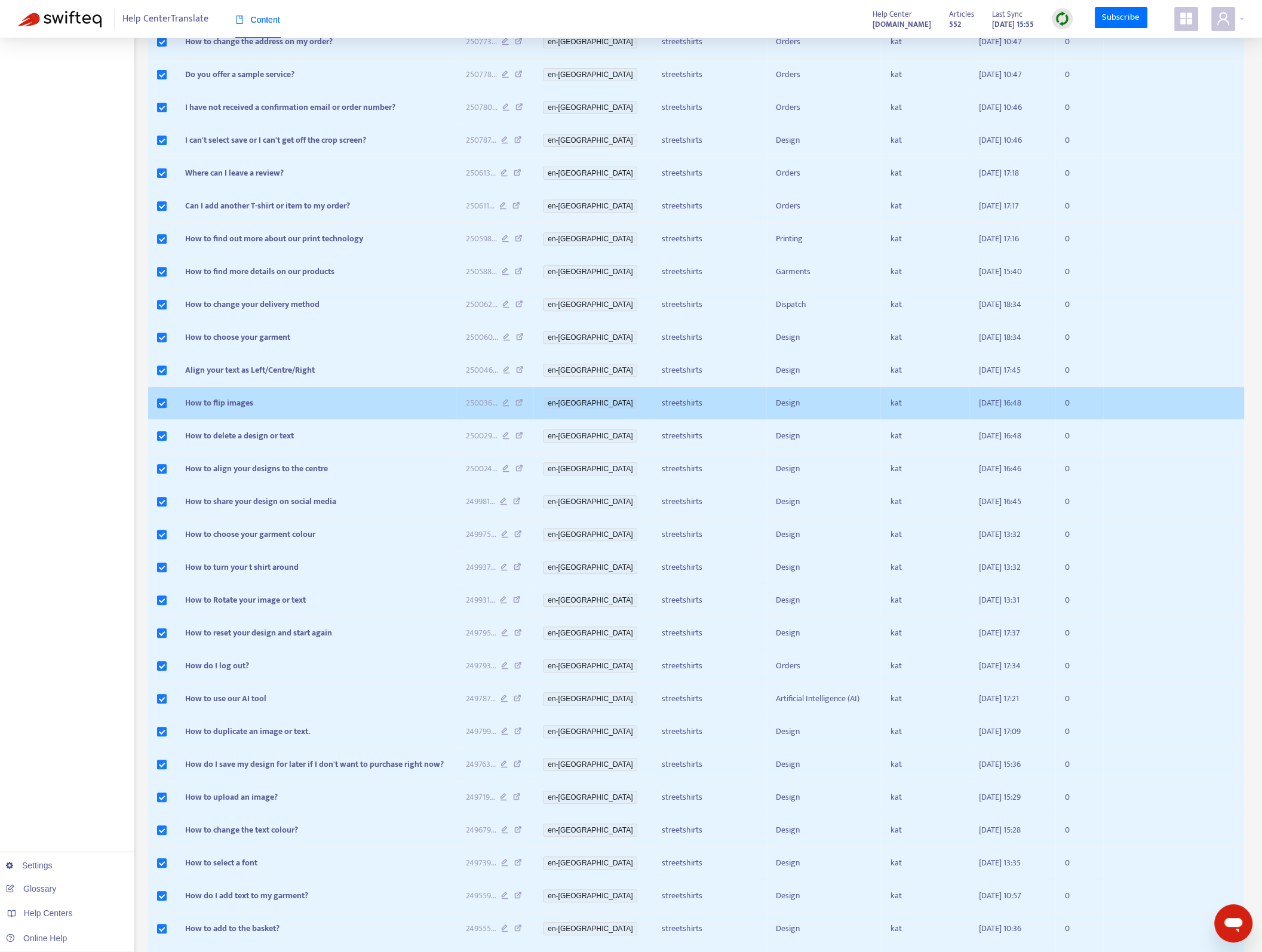
scroll to position [1000, 0]
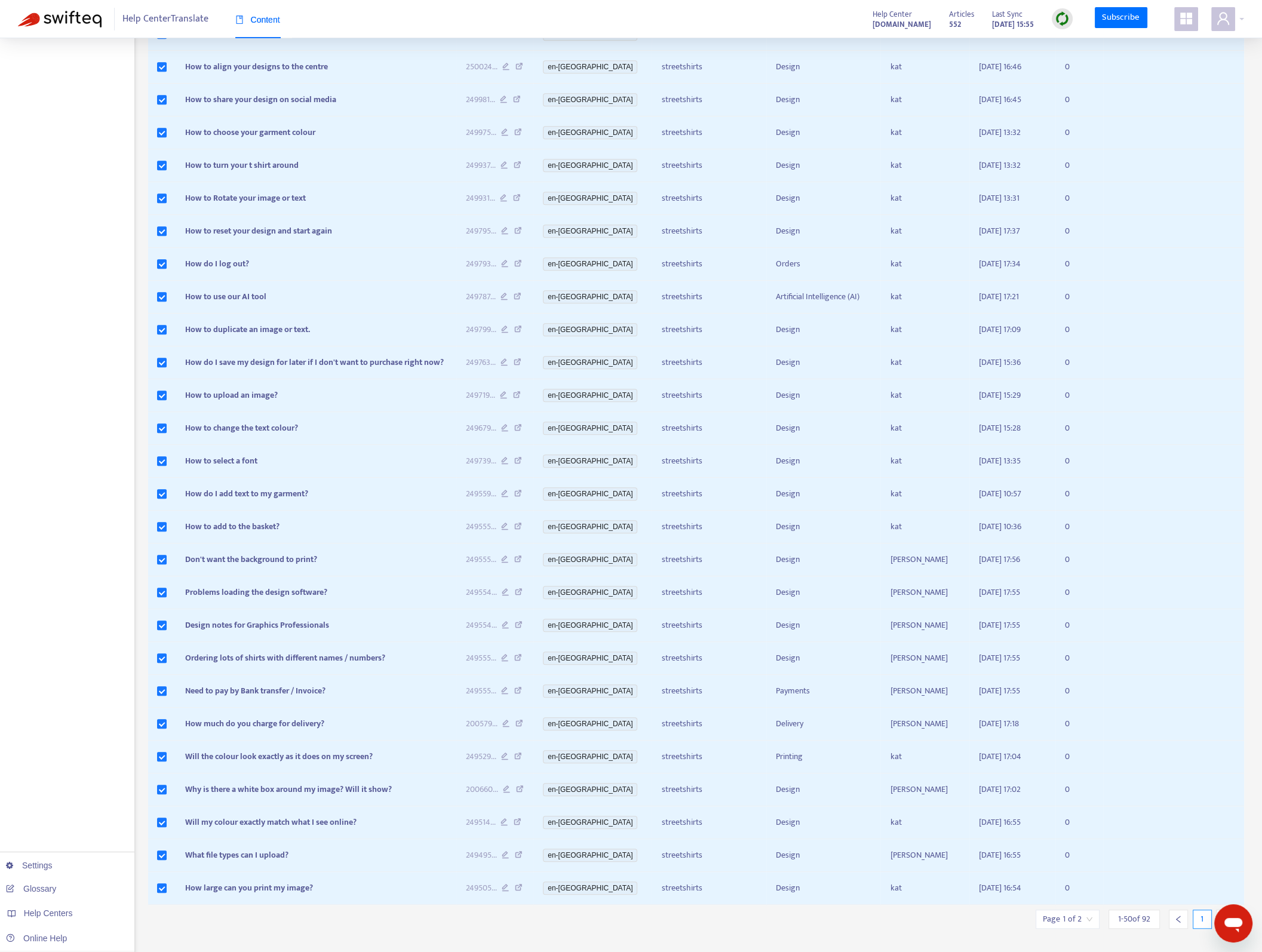
click at [1222, 915] on icon "right" at bounding box center [1225, 919] width 8 height 8
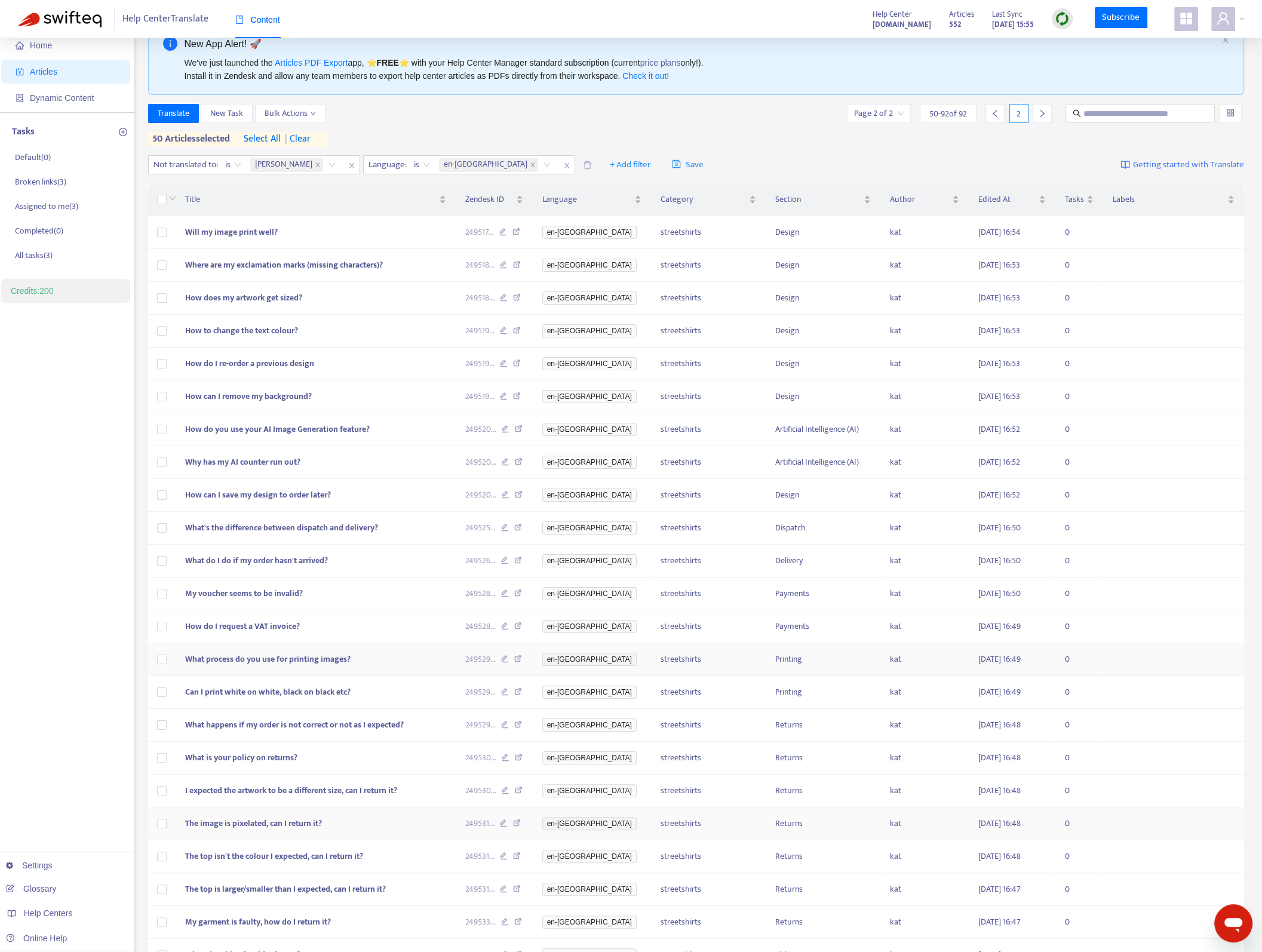
scroll to position [0, 0]
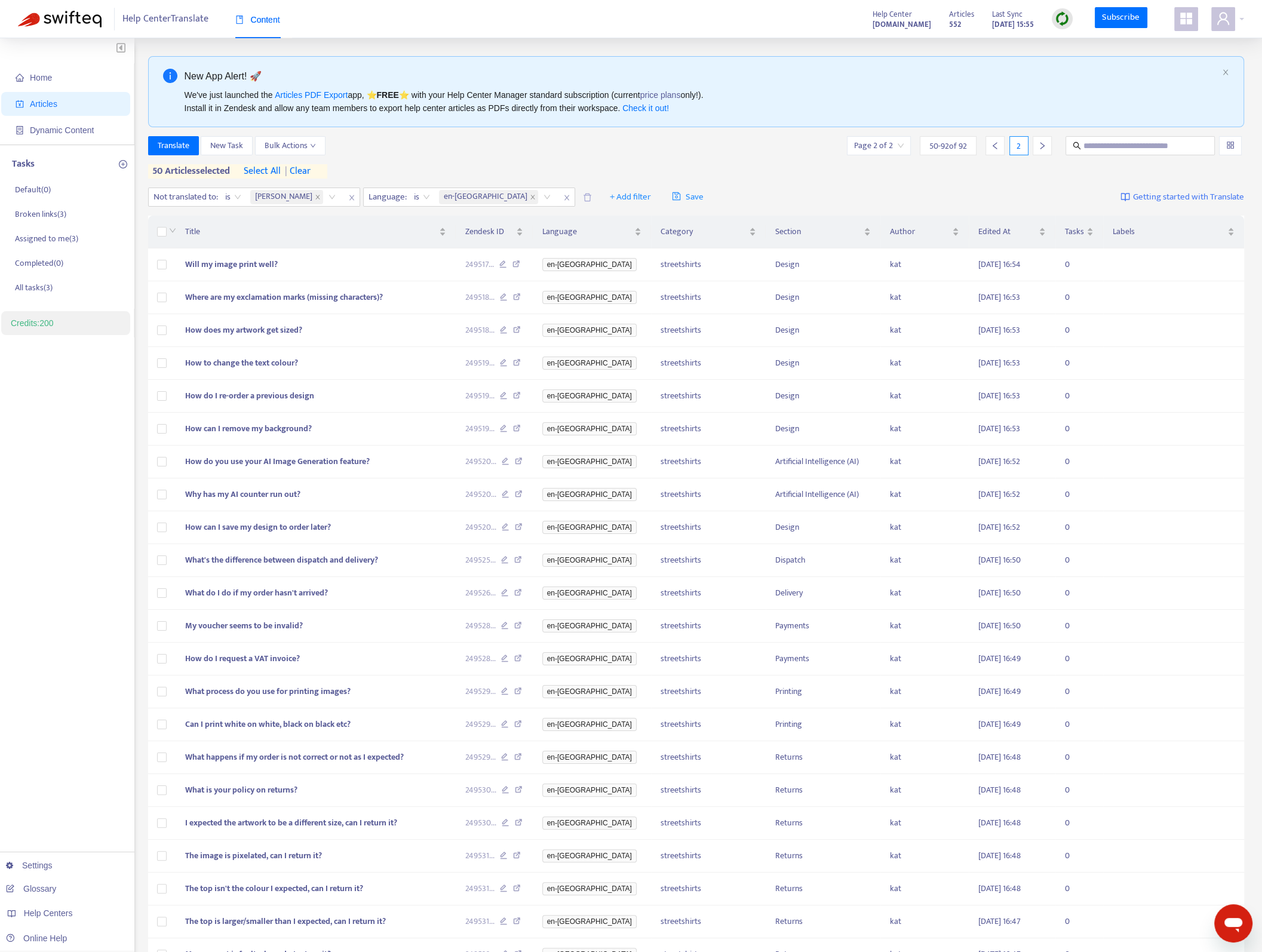
click at [311, 168] on span "| clear" at bounding box center [296, 171] width 30 height 14
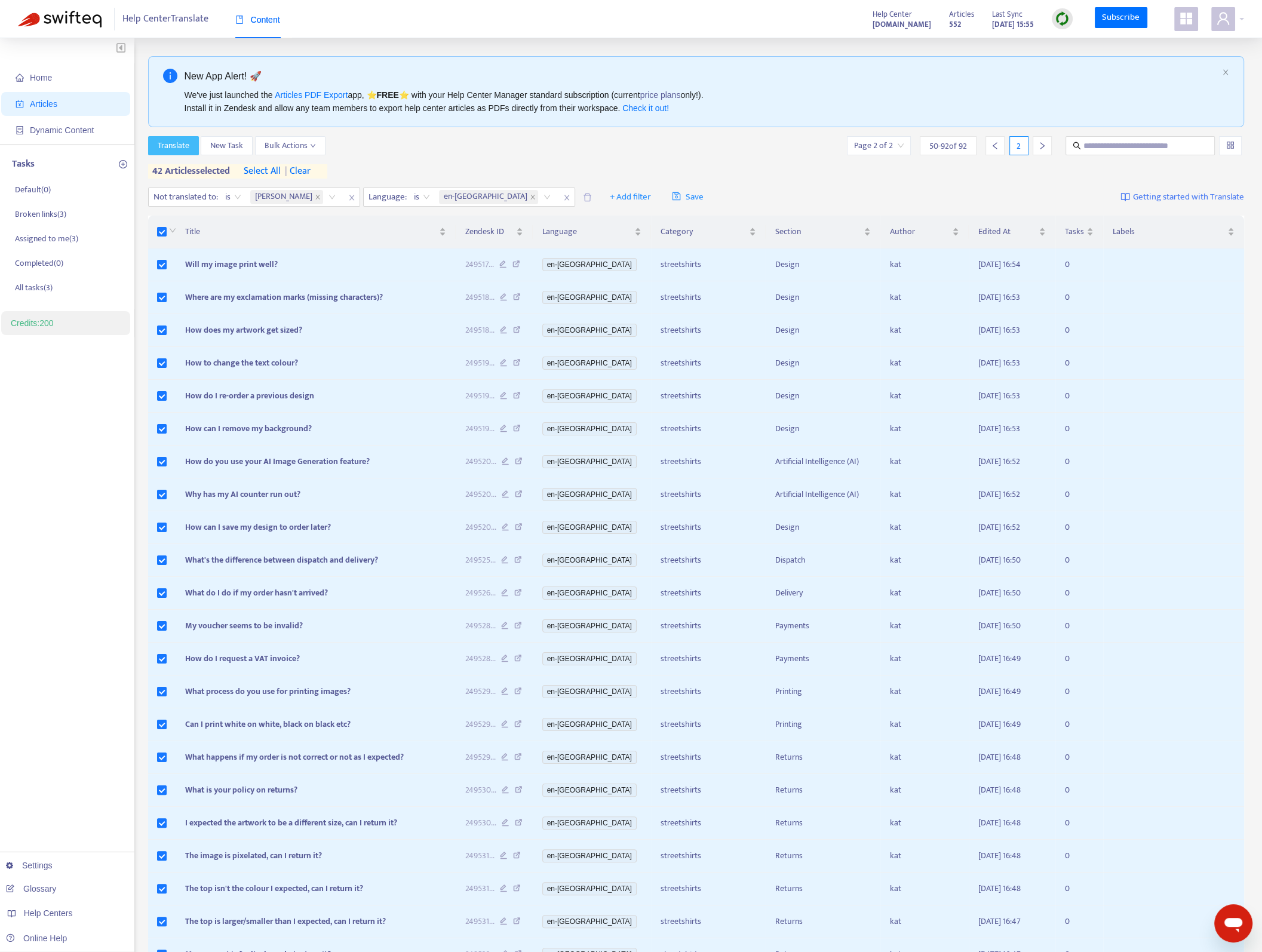
click at [170, 148] on span "Translate" at bounding box center [173, 146] width 31 height 13
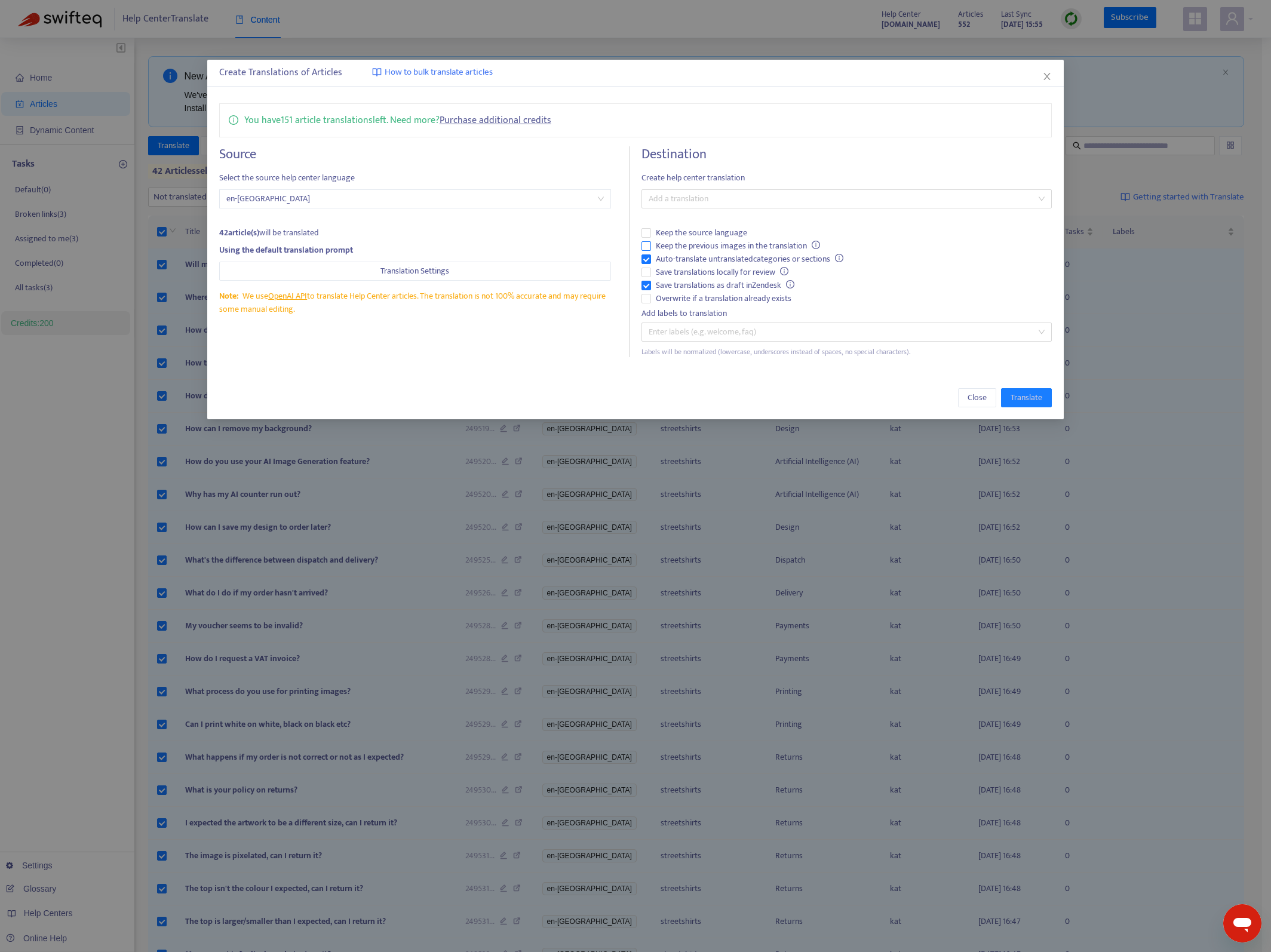
click at [707, 245] on span "Keep the previous images in the translation" at bounding box center [737, 247] width 174 height 13
click at [729, 197] on div at bounding box center [841, 199] width 392 height 14
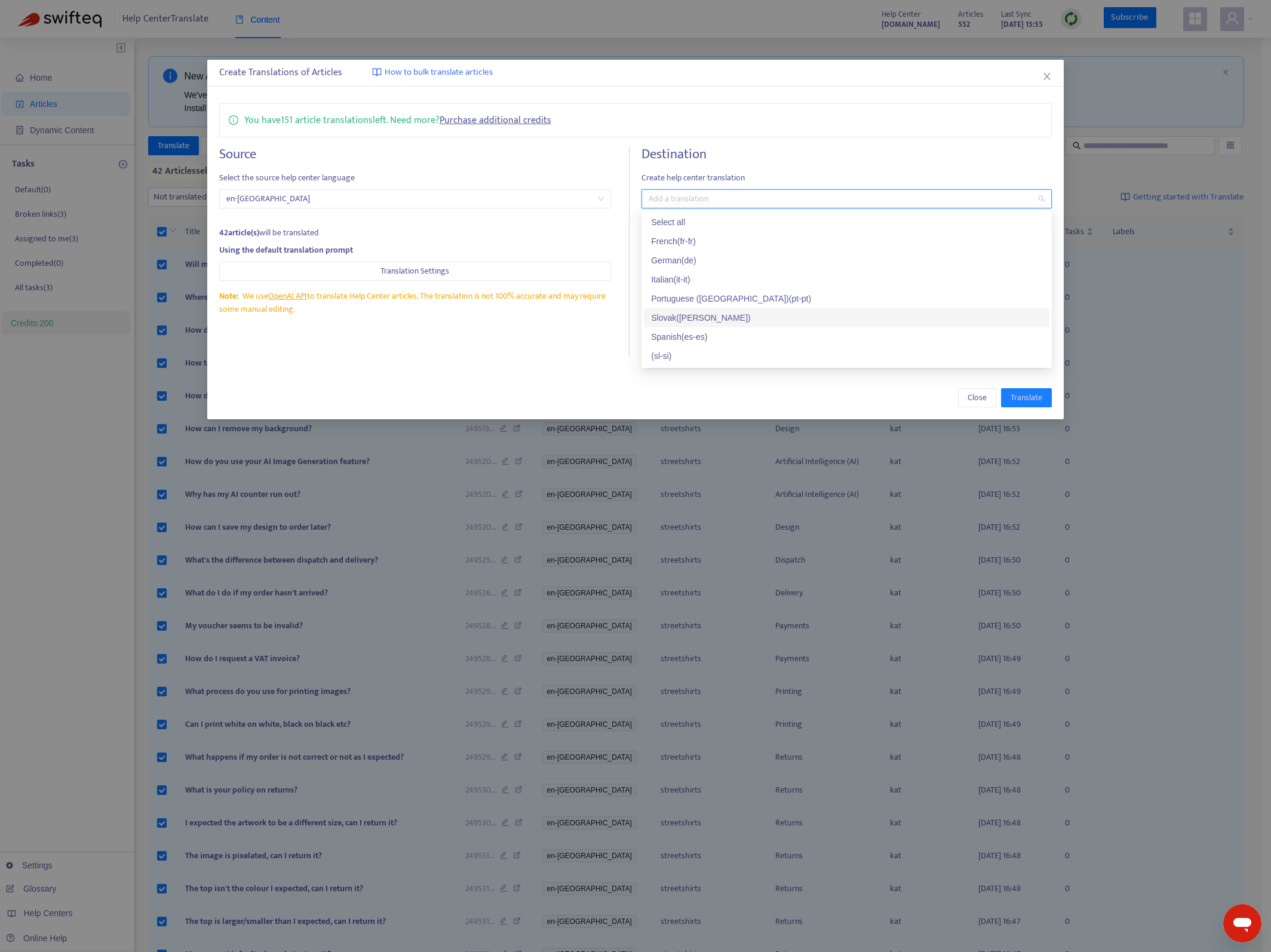
click at [693, 321] on div "Slovak ( [PERSON_NAME] )" at bounding box center [847, 318] width 392 height 13
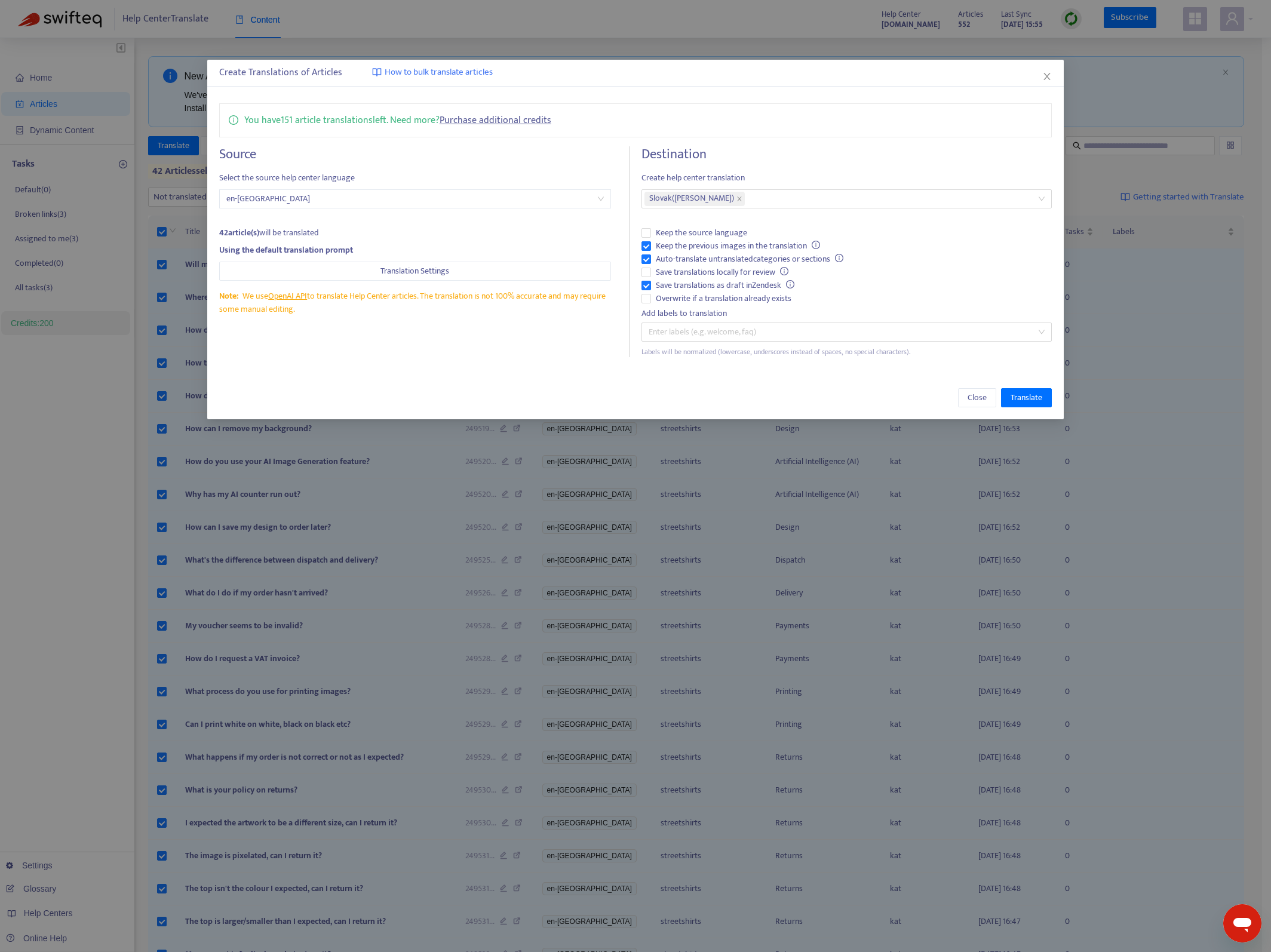
click at [810, 169] on div "Destination Create help center translation Slovak ( [PERSON_NAME] ) Keep the so…" at bounding box center [847, 252] width 410 height 211
click at [1011, 397] on span "Translate" at bounding box center [1027, 398] width 31 height 13
